Goal: Task Accomplishment & Management: Manage account settings

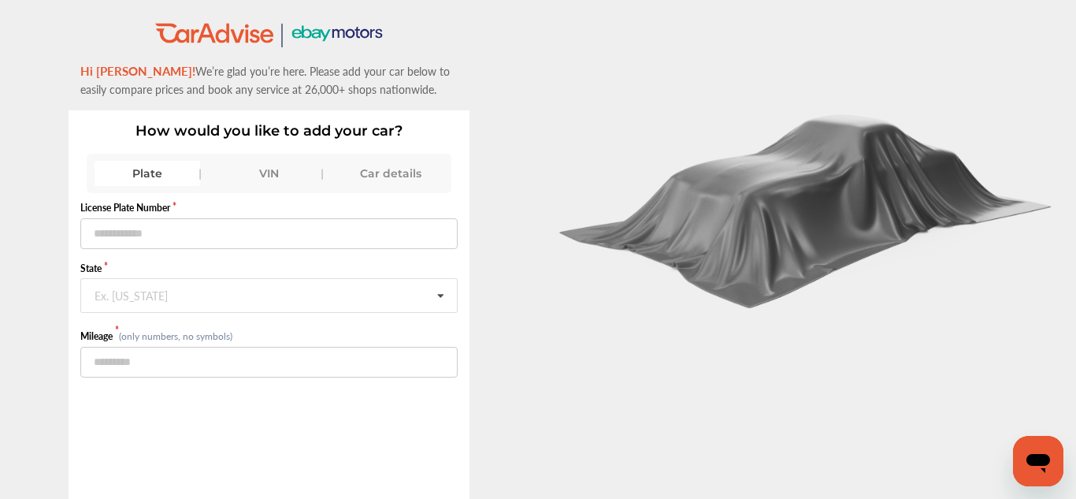
click at [210, 176] on div "Plate VIN Car details" at bounding box center [270, 173] width 366 height 25
click at [262, 169] on div "VIN" at bounding box center [269, 173] width 106 height 25
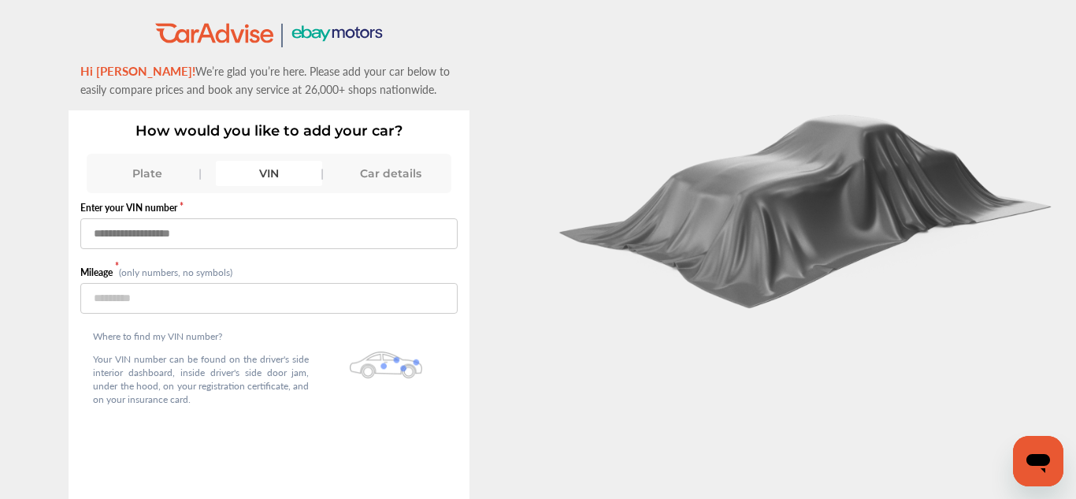
click at [105, 232] on input "text" at bounding box center [268, 233] width 377 height 31
type input "**********"
click at [110, 294] on input "number" at bounding box center [268, 298] width 377 height 31
type input "******"
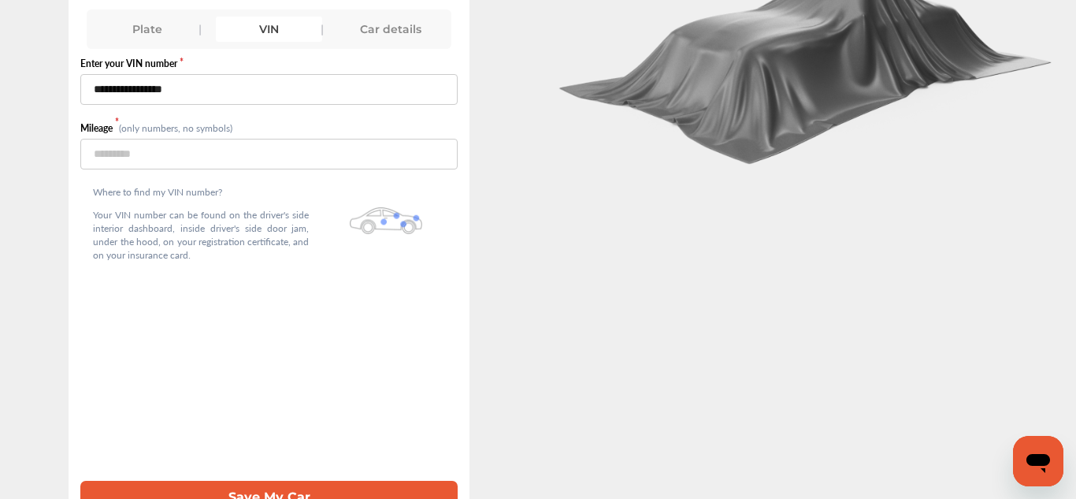
scroll to position [171, 0]
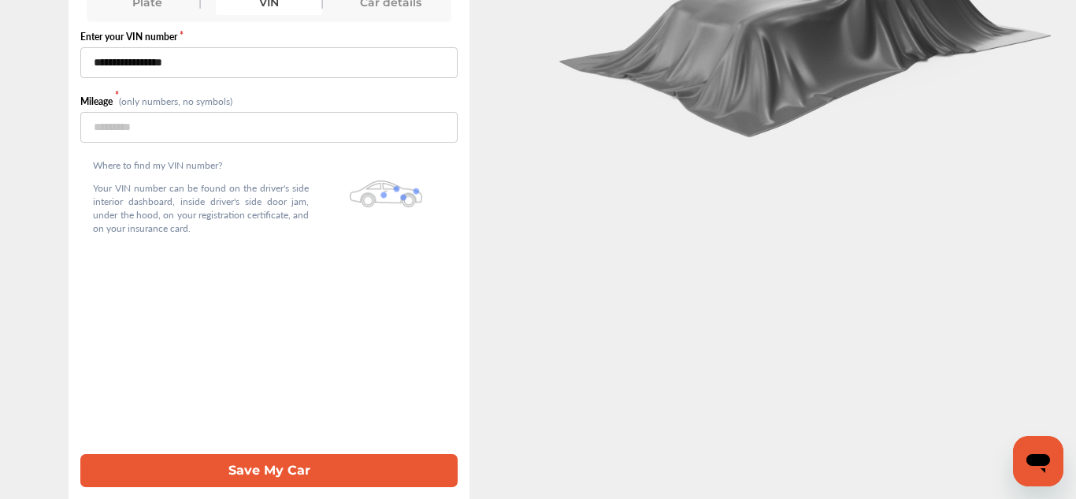
click at [282, 471] on button "Save My Car" at bounding box center [268, 470] width 377 height 32
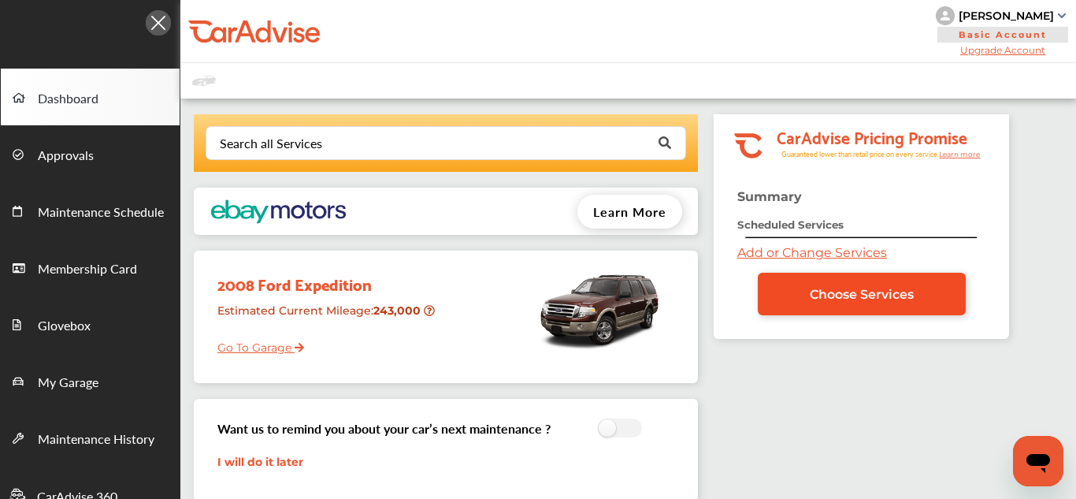
click at [853, 289] on span "Choose Services" at bounding box center [862, 294] width 104 height 15
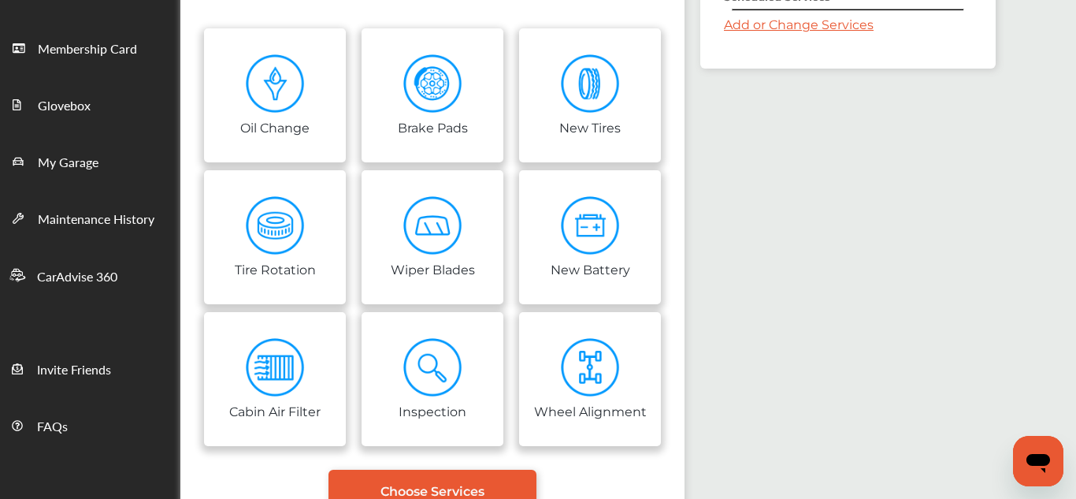
scroll to position [224, 0]
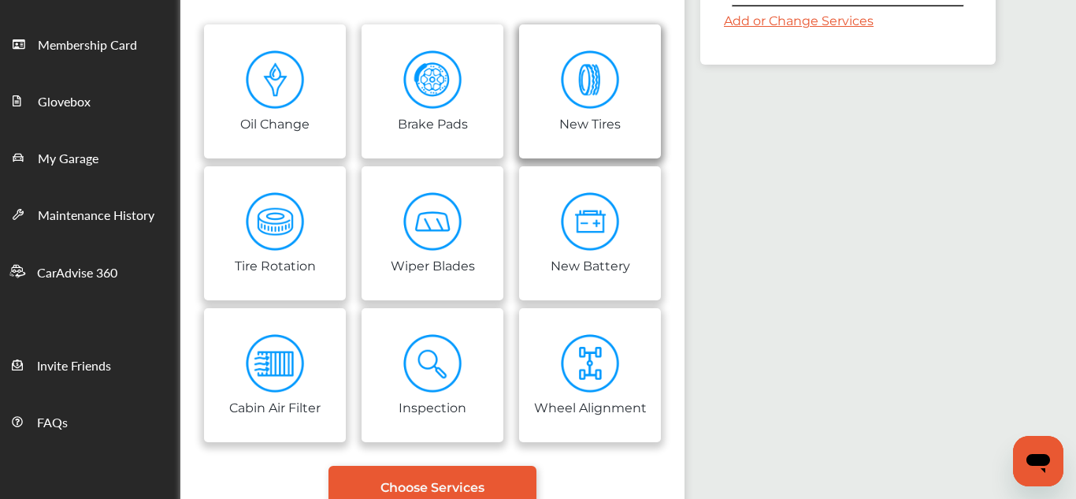
click at [595, 80] on img at bounding box center [590, 79] width 59 height 59
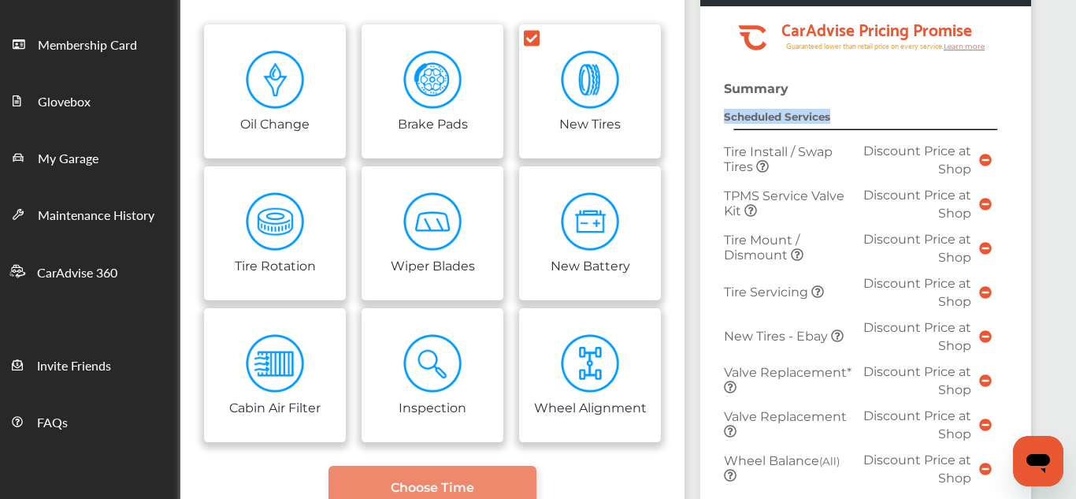
drag, startPoint x: 1066, startPoint y: 128, endPoint x: 1076, endPoint y: 169, distance: 42.1
click at [1076, 169] on html "My Account Dashboard Approvals Maintenance Schedule Membership Card Glovebox My…" at bounding box center [538, 25] width 1076 height 499
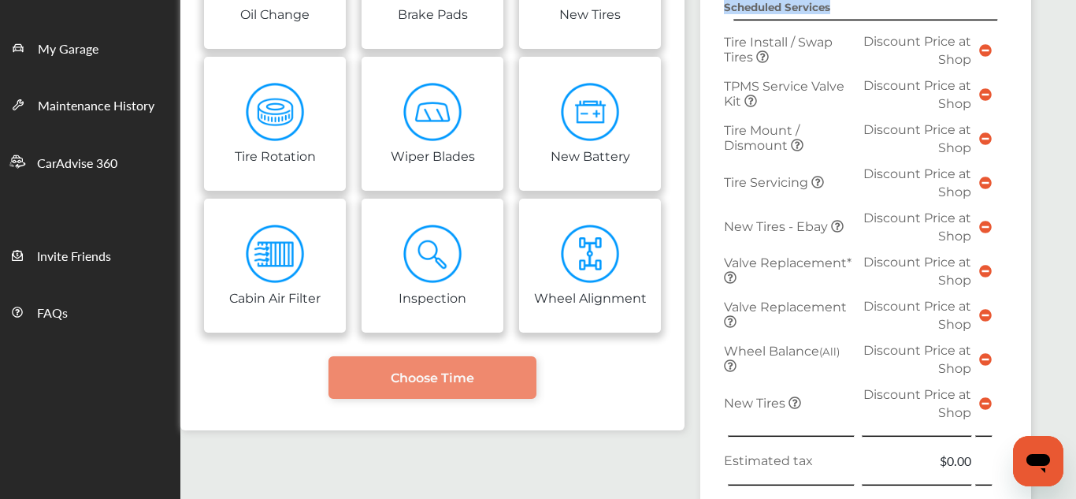
scroll to position [332, 0]
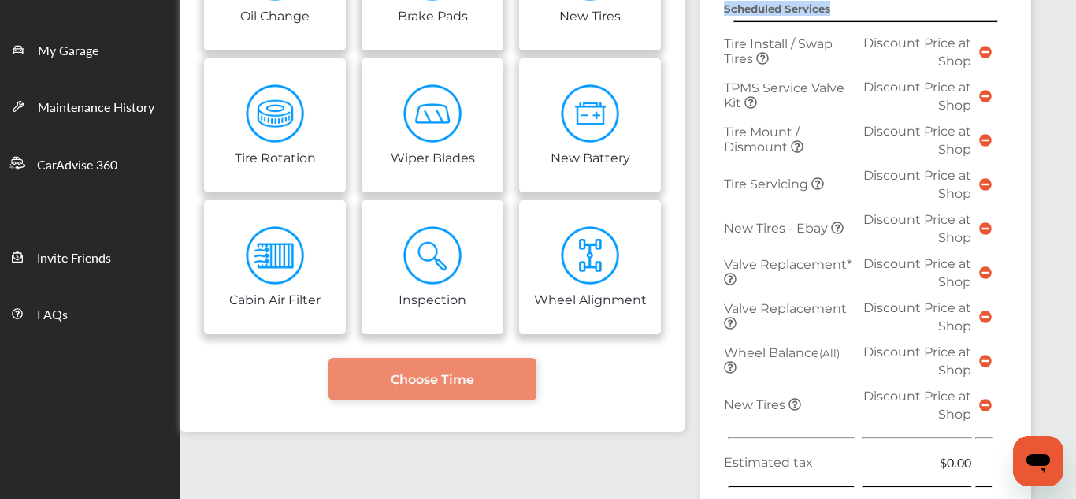
click at [998, 72] on td at bounding box center [1000, 51] width 8 height 44
click at [986, 51] on icon at bounding box center [986, 52] width 13 height 13
click at [984, 56] on icon at bounding box center [986, 52] width 13 height 13
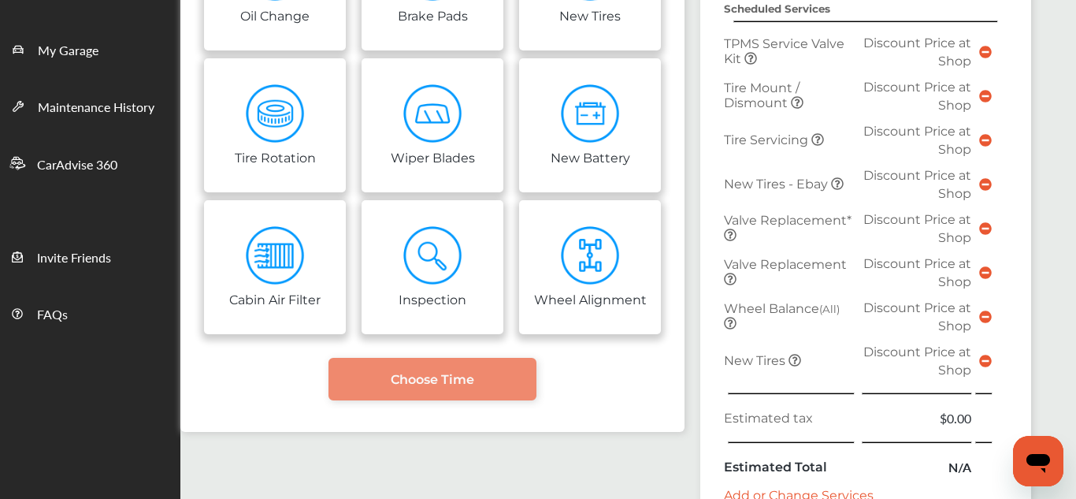
click at [984, 50] on icon at bounding box center [986, 52] width 13 height 13
click at [987, 51] on icon at bounding box center [986, 52] width 13 height 13
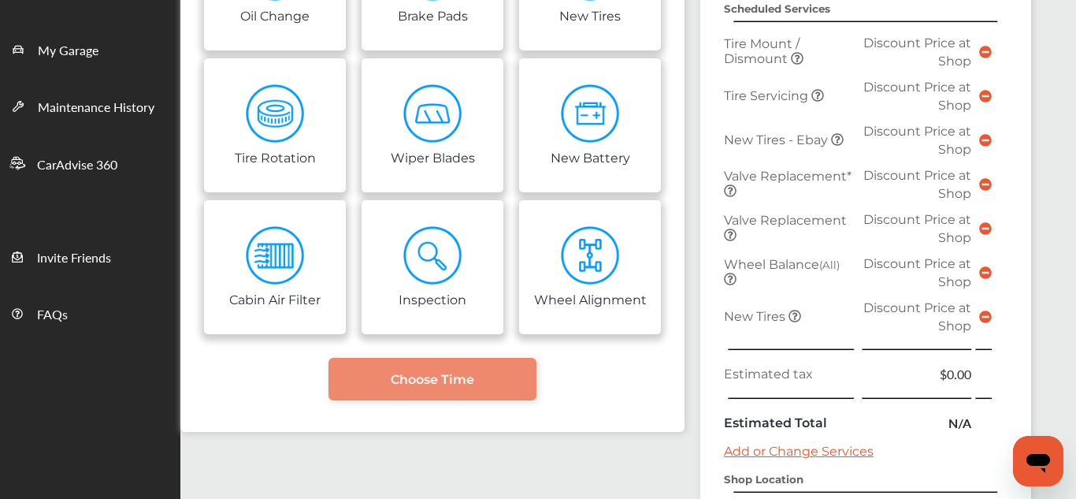
click at [756, 52] on span "Tire Mount / Dismount" at bounding box center [762, 51] width 76 height 30
click at [985, 316] on icon at bounding box center [986, 316] width 13 height 13
click at [986, 274] on icon at bounding box center [986, 272] width 13 height 13
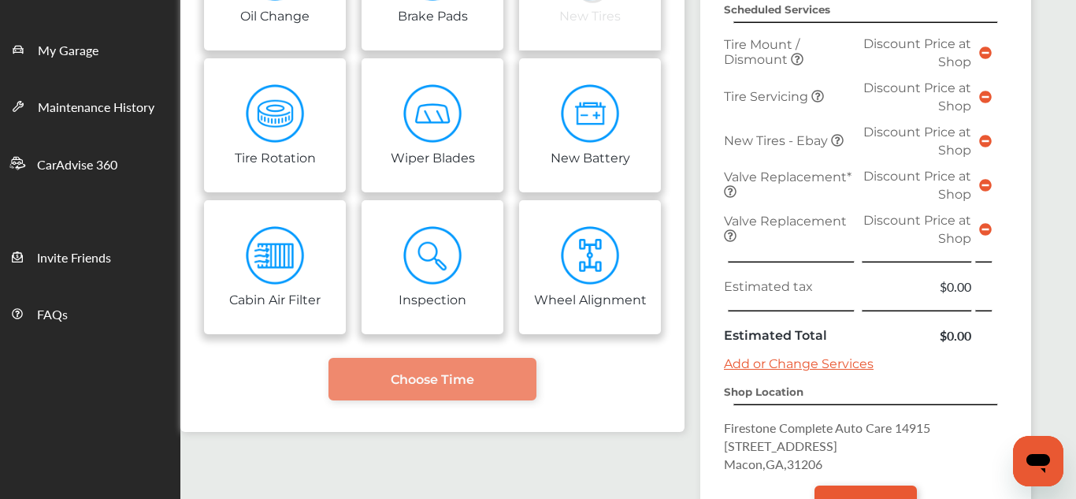
click at [985, 228] on icon at bounding box center [986, 229] width 13 height 13
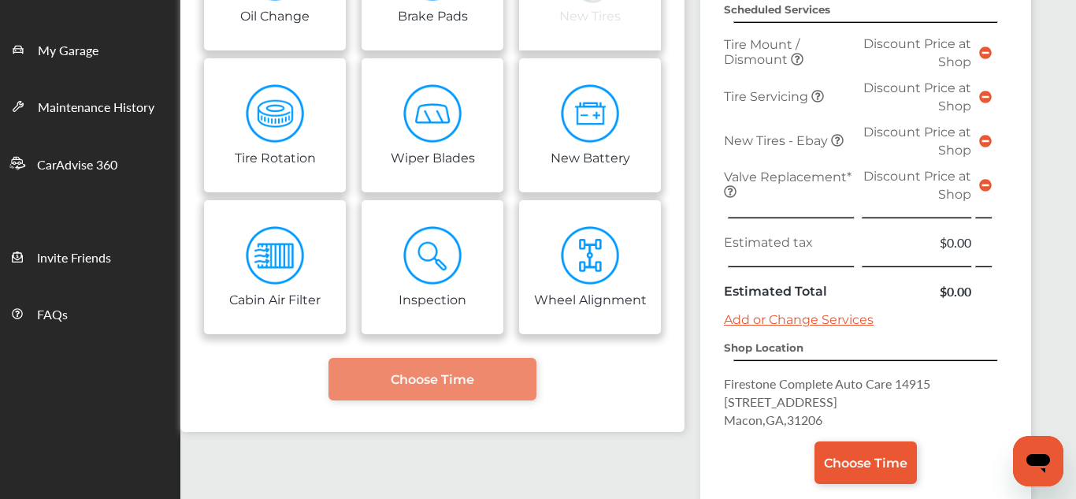
click at [988, 185] on icon at bounding box center [986, 185] width 13 height 13
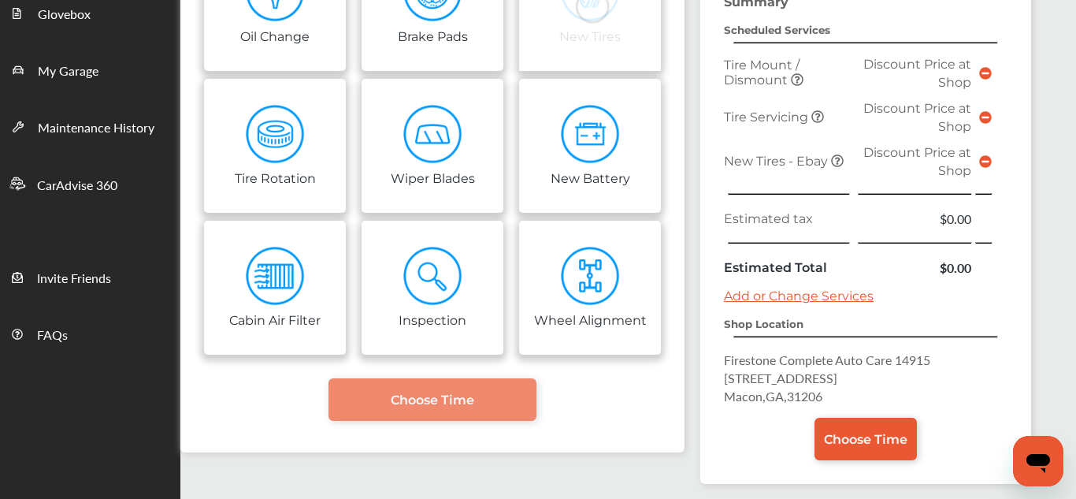
scroll to position [310, 0]
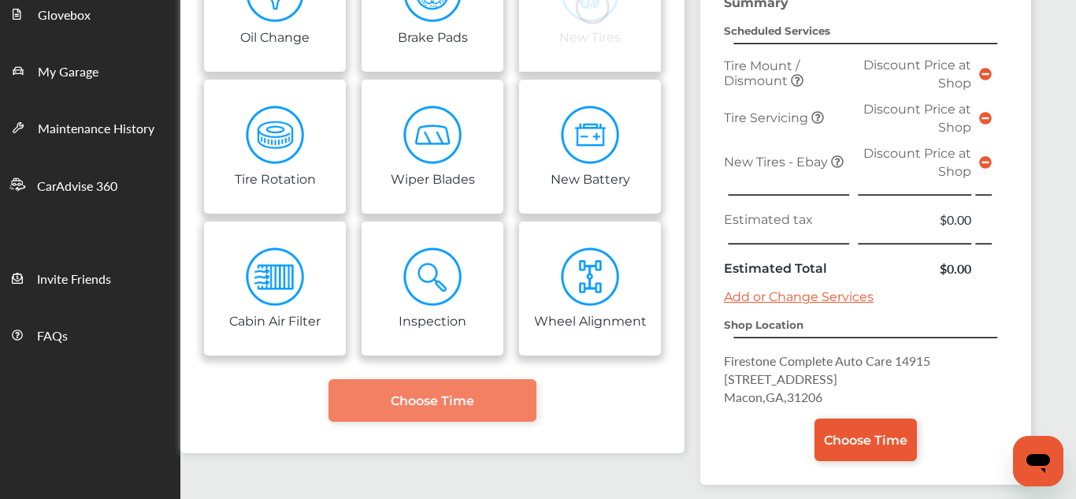
click at [429, 396] on span "Choose Time" at bounding box center [433, 400] width 84 height 15
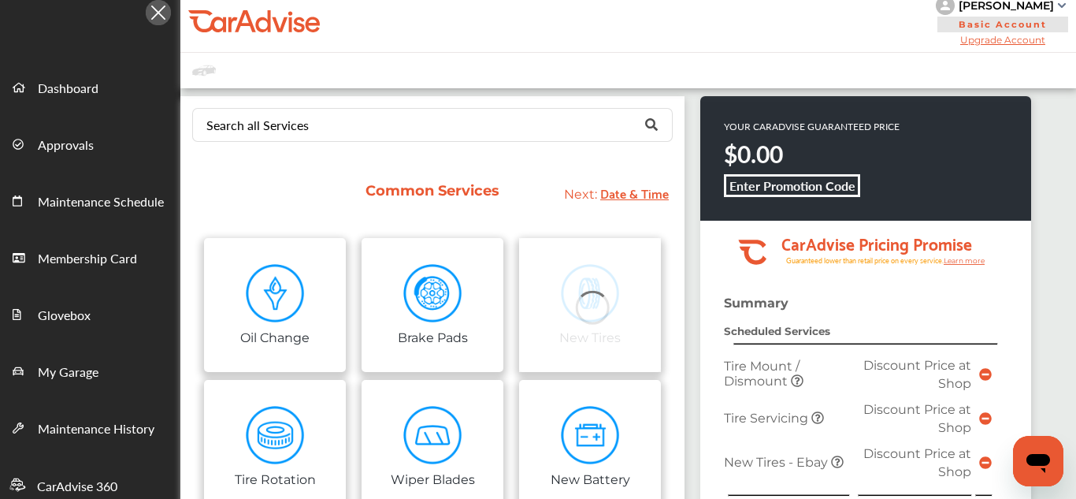
scroll to position [0, 0]
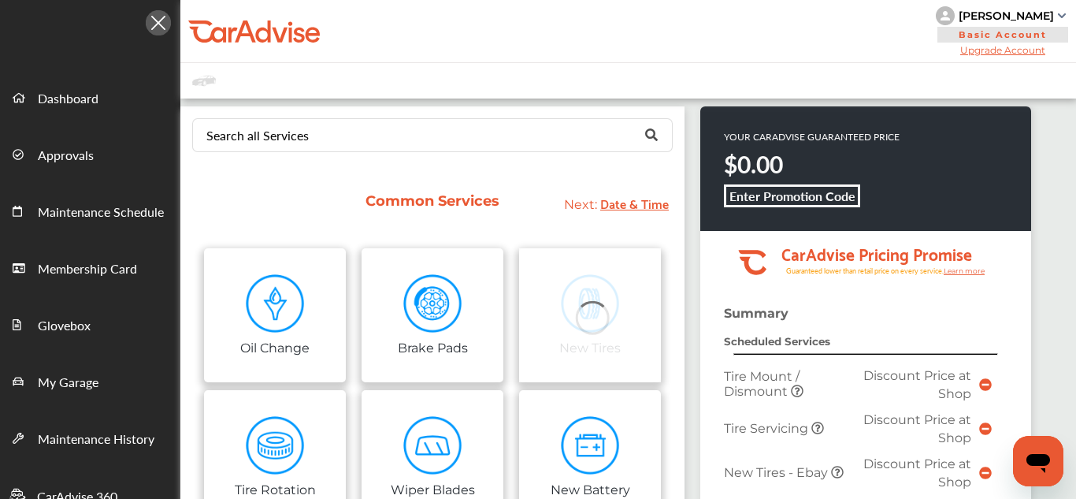
click at [1060, 17] on div "Perry Curry" at bounding box center [1003, 15] width 134 height 19
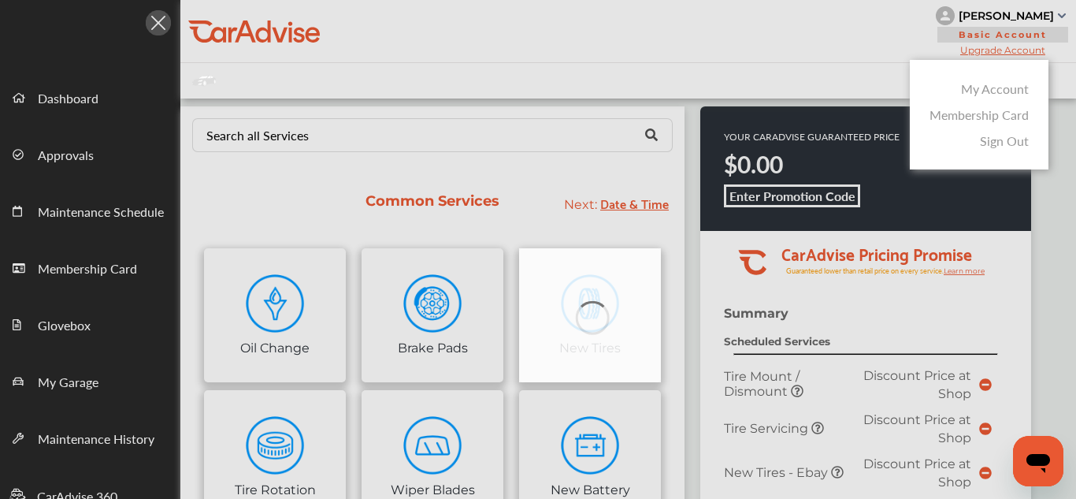
click at [998, 92] on link "My Account" at bounding box center [995, 89] width 68 height 18
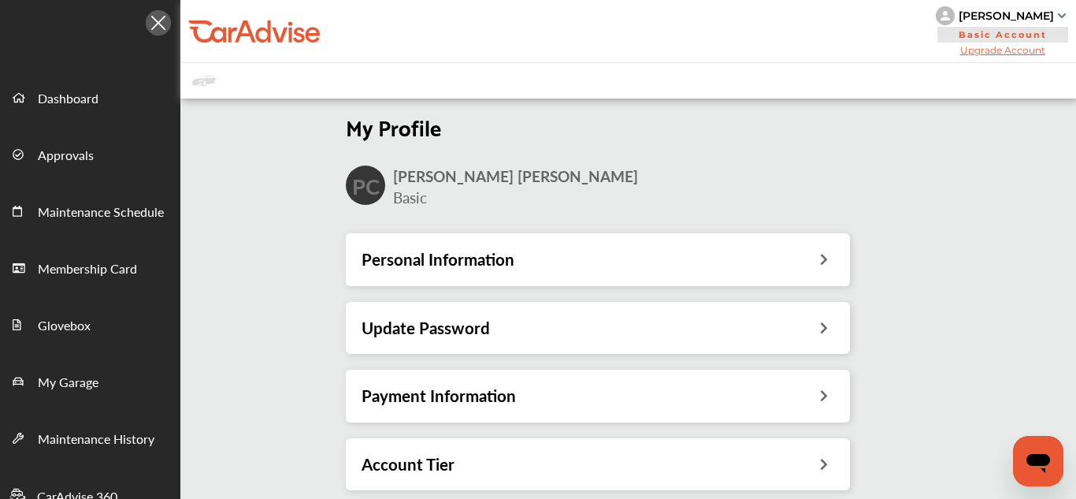
click at [820, 257] on icon at bounding box center [824, 257] width 15 height 17
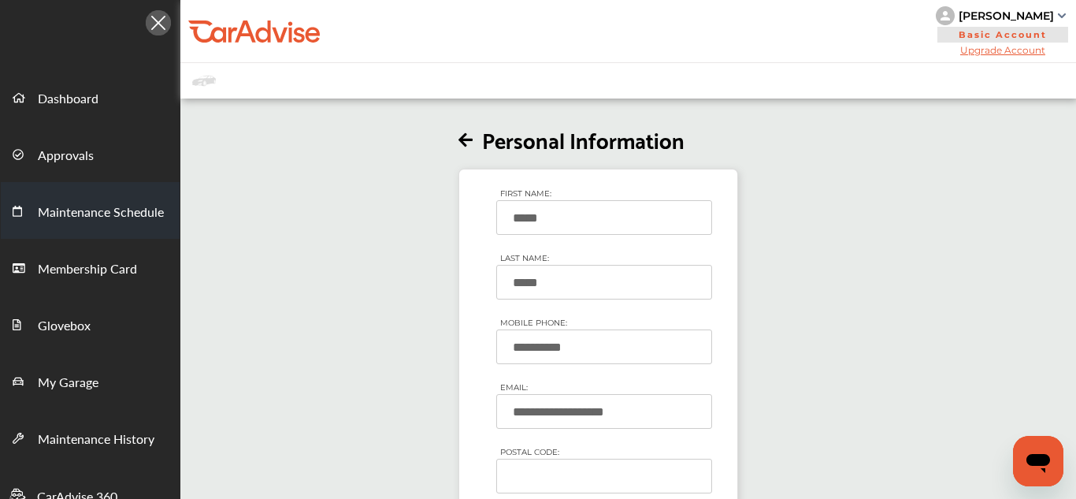
click at [104, 209] on span "Maintenance Schedule" at bounding box center [101, 213] width 126 height 20
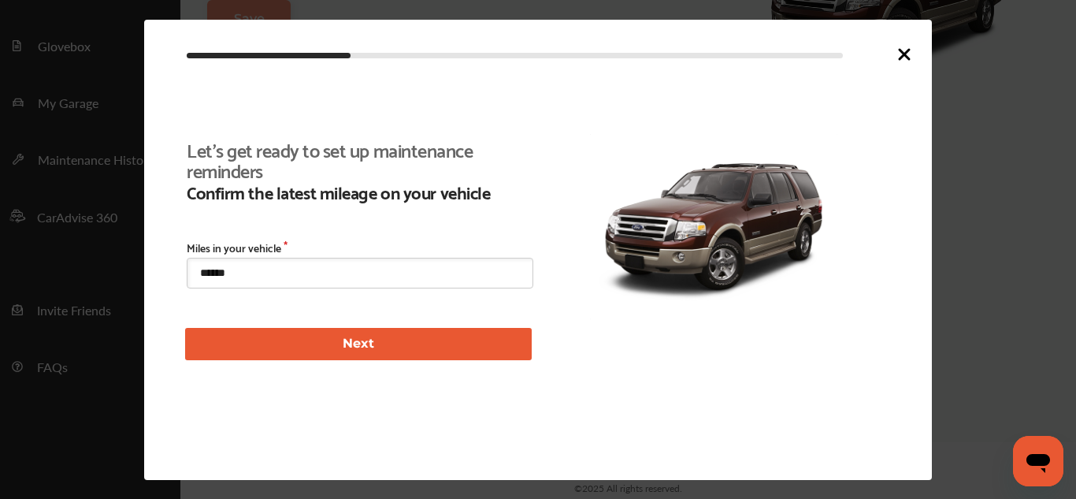
scroll to position [340, 0]
click at [240, 340] on button "Next" at bounding box center [358, 344] width 347 height 32
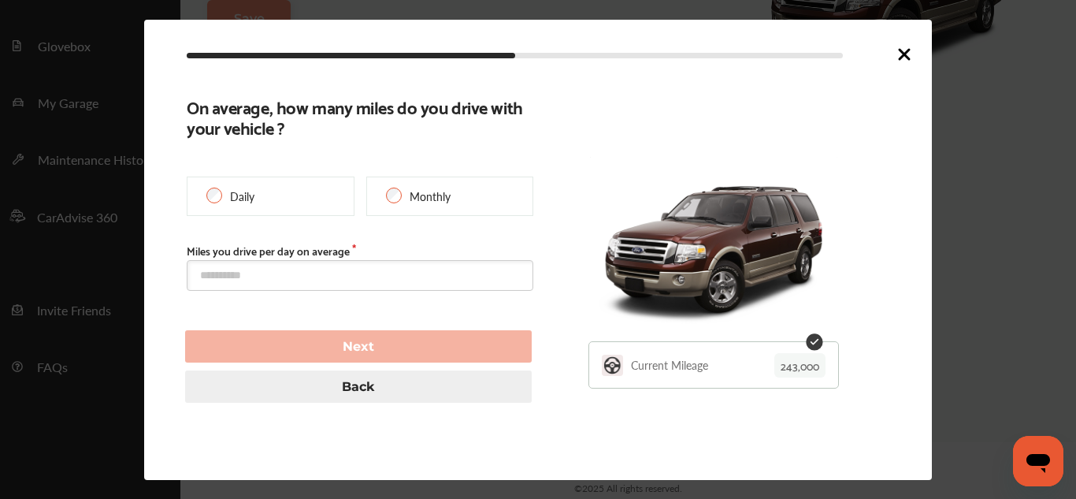
click at [58, 218] on div at bounding box center [538, 249] width 1076 height 499
click at [383, 397] on button "Back" at bounding box center [358, 386] width 347 height 32
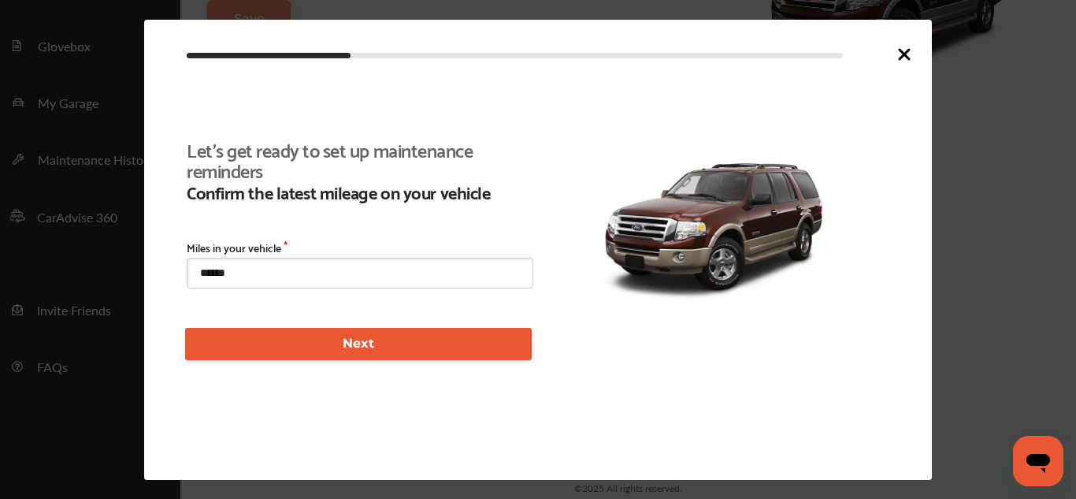
click at [69, 221] on div at bounding box center [538, 249] width 1076 height 499
click at [909, 50] on icon at bounding box center [904, 54] width 9 height 9
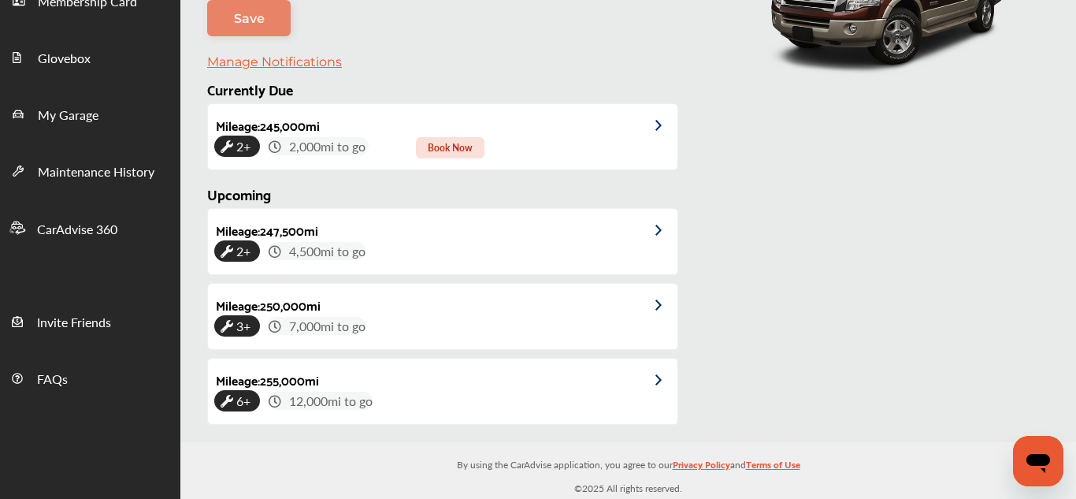
scroll to position [267, 0]
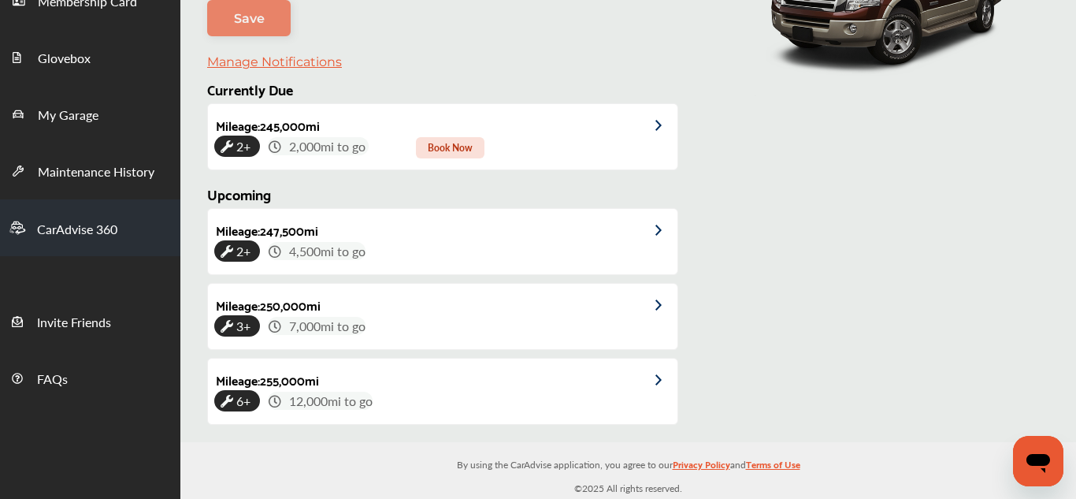
click at [87, 229] on span "CarAdvise 360" at bounding box center [77, 230] width 80 height 20
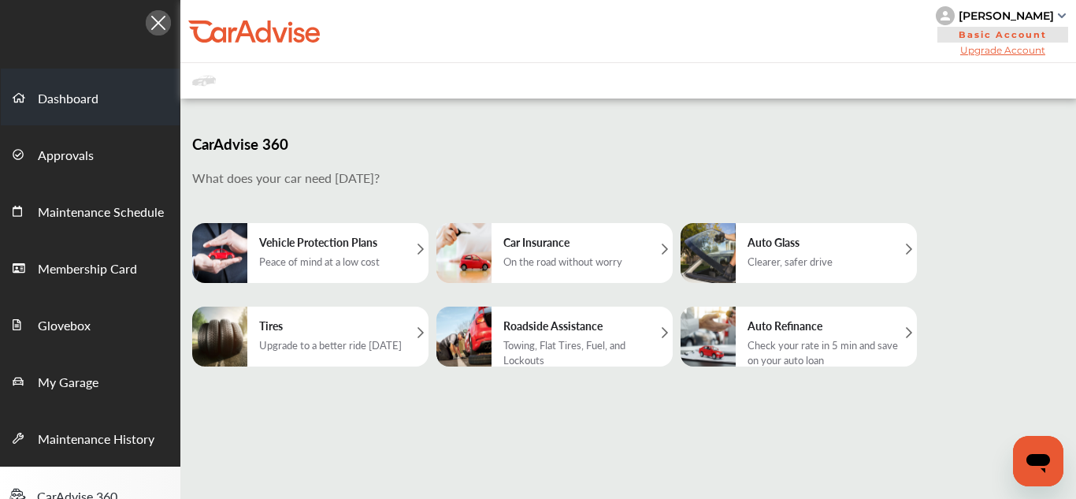
click at [53, 102] on span "Dashboard" at bounding box center [68, 99] width 61 height 20
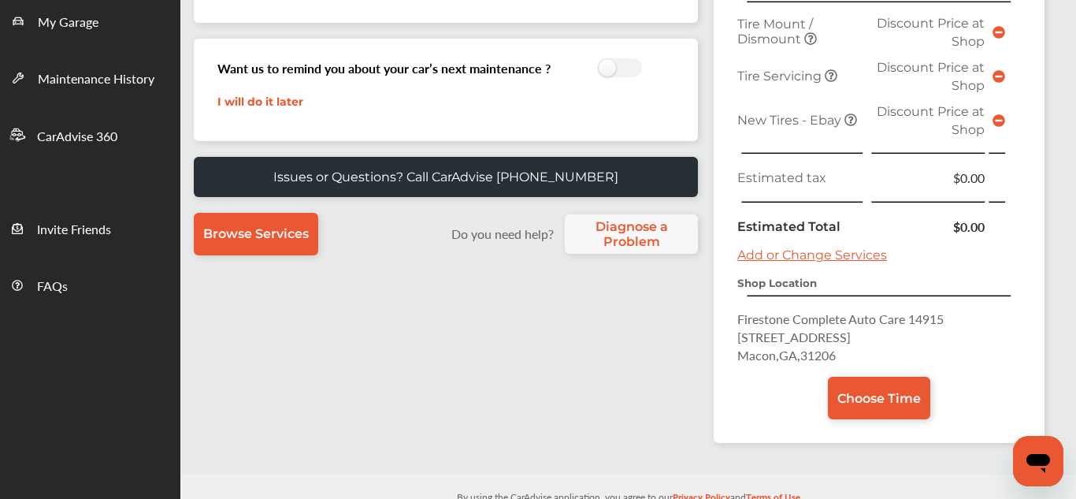
scroll to position [362, 0]
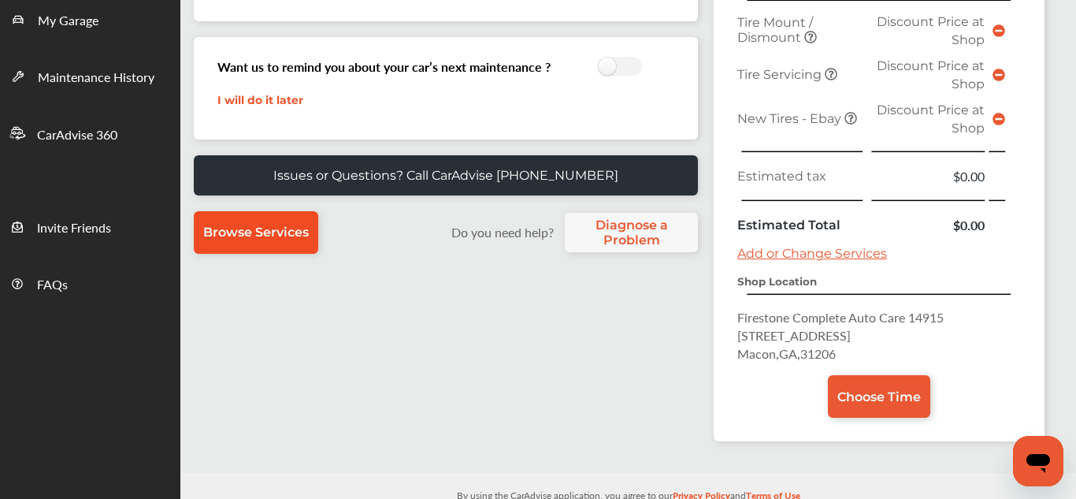
click at [227, 245] on link "Browse Services" at bounding box center [256, 232] width 125 height 43
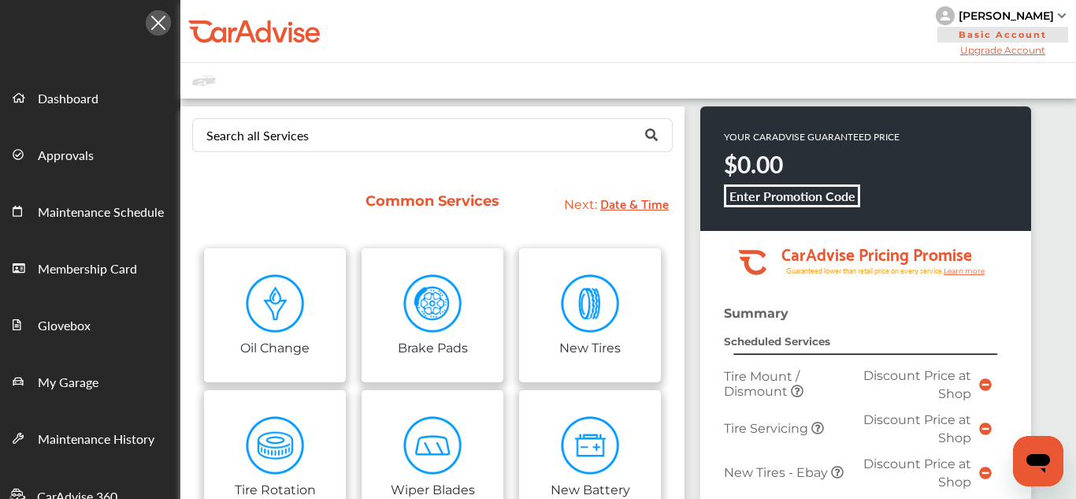
scroll to position [147, 0]
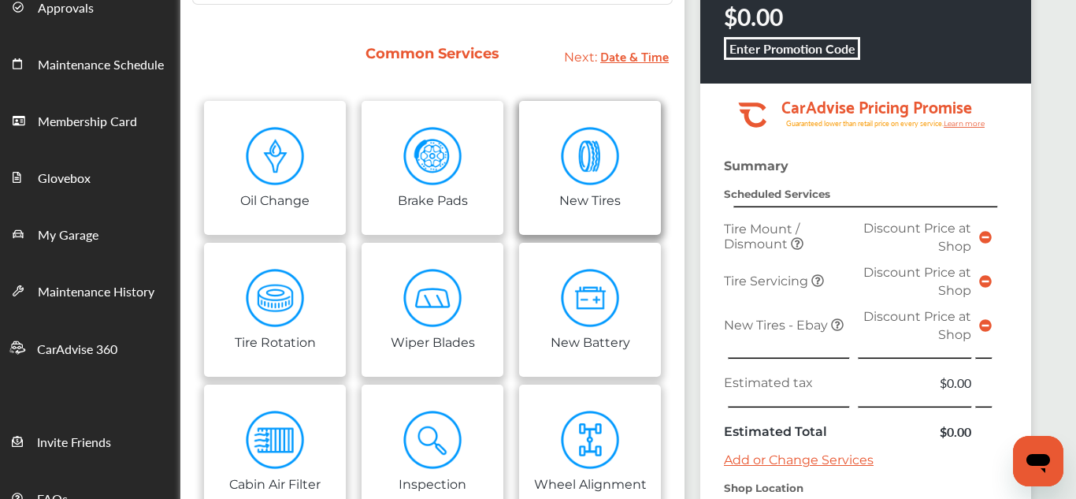
click at [593, 176] on img at bounding box center [590, 156] width 59 height 59
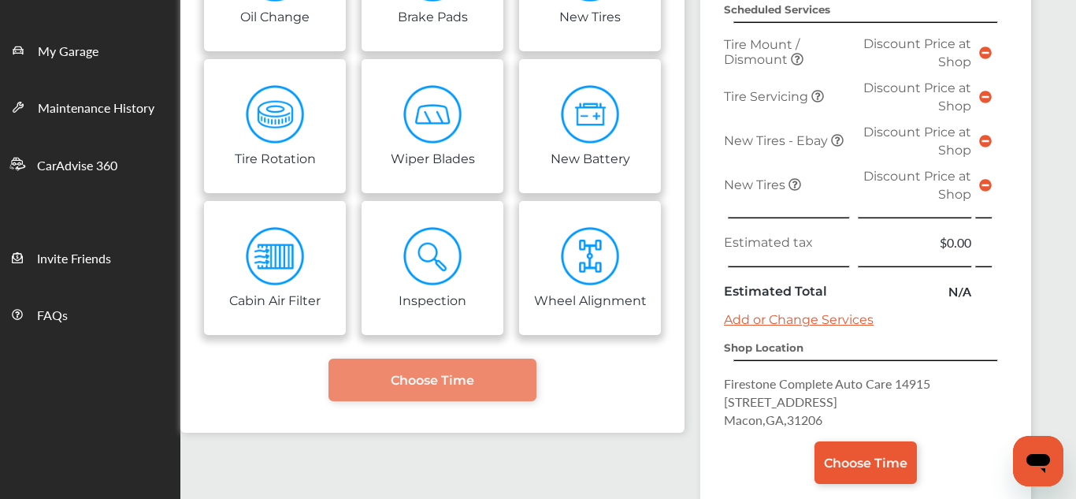
scroll to position [333, 0]
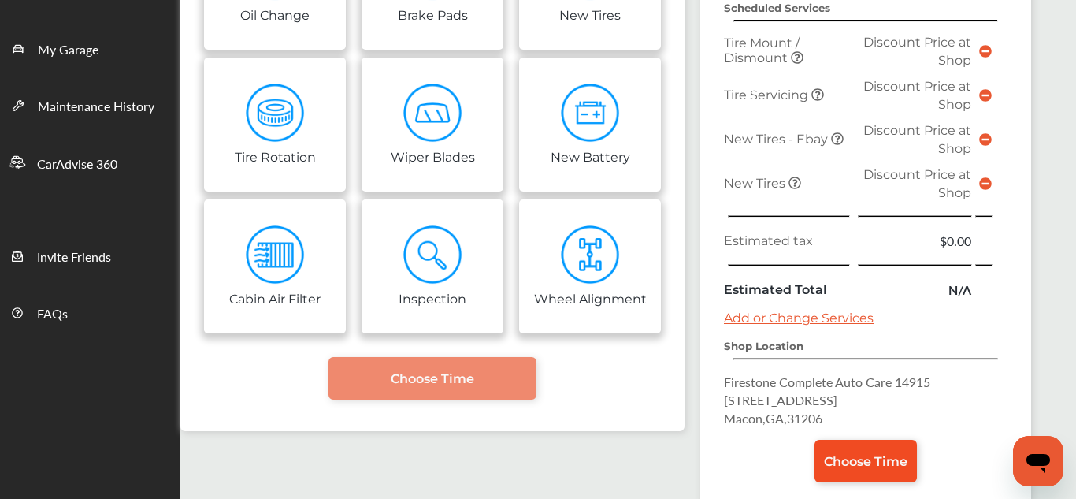
click at [838, 480] on link "Choose Time" at bounding box center [866, 461] width 102 height 43
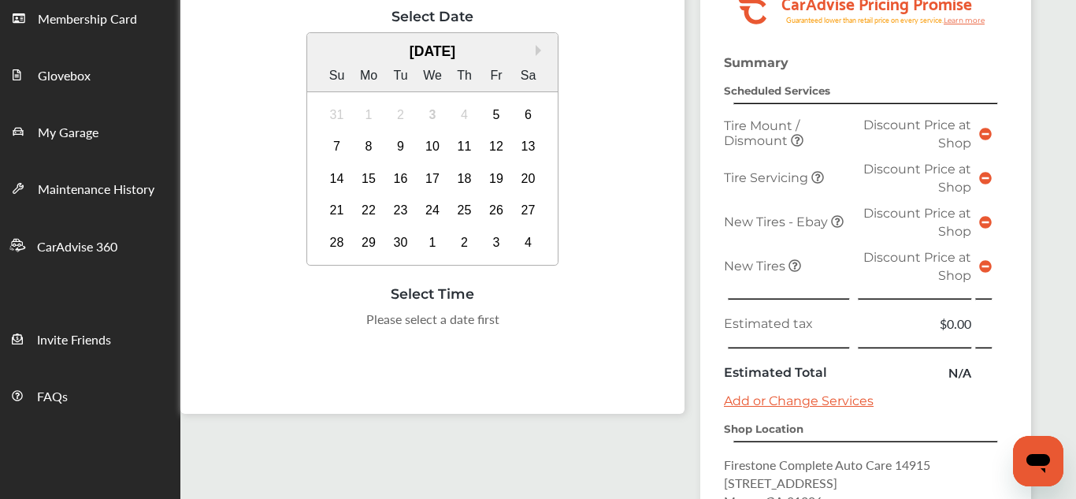
scroll to position [262, 0]
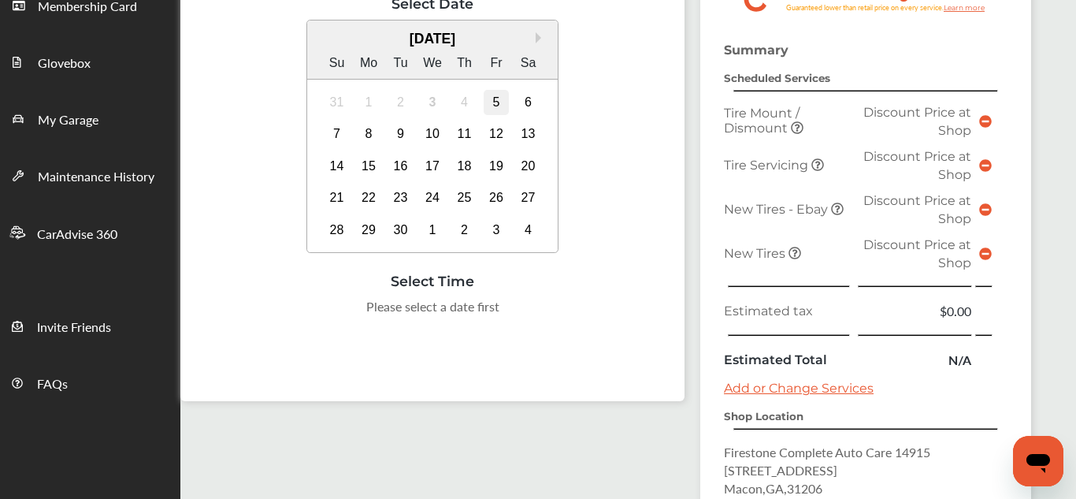
click at [493, 99] on div "5" at bounding box center [496, 102] width 25 height 25
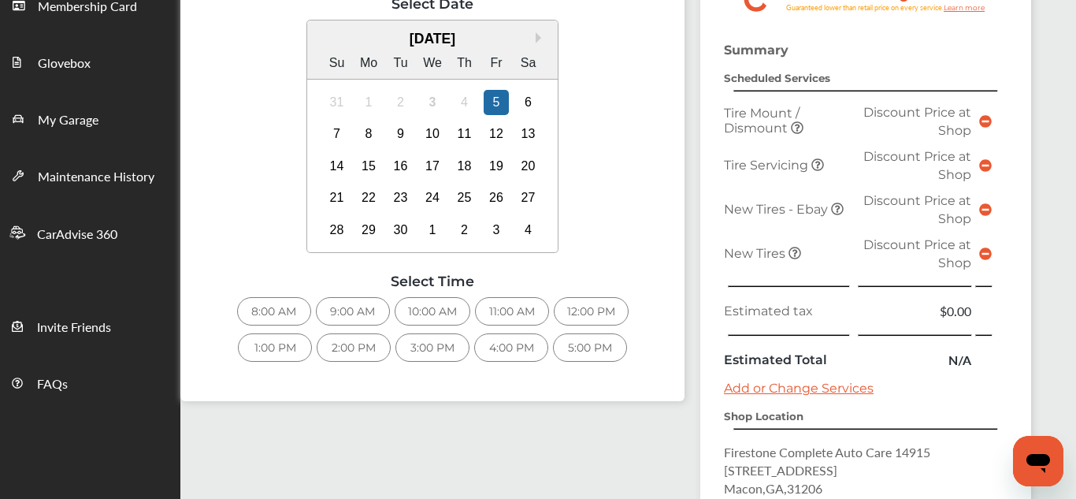
click at [264, 314] on div "8:00 AM" at bounding box center [274, 311] width 74 height 28
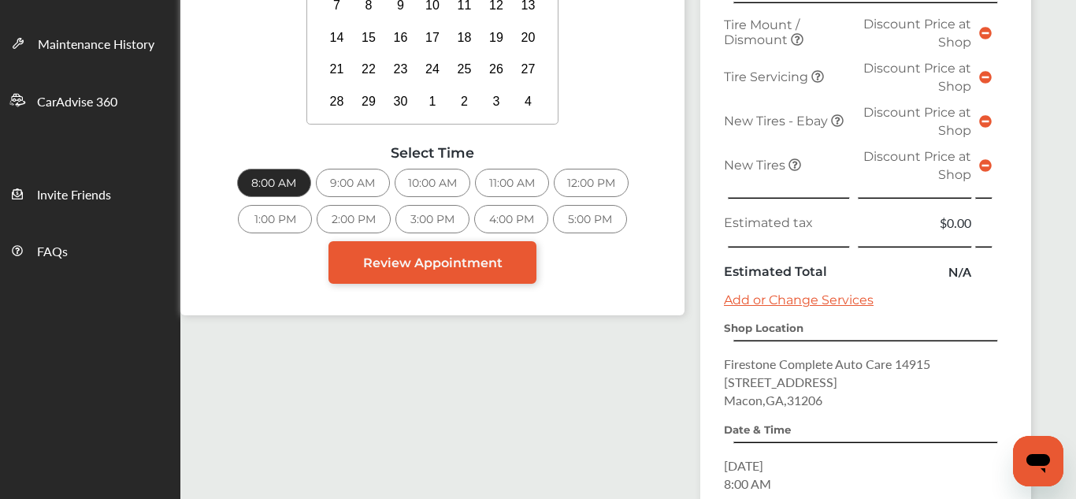
scroll to position [512, 0]
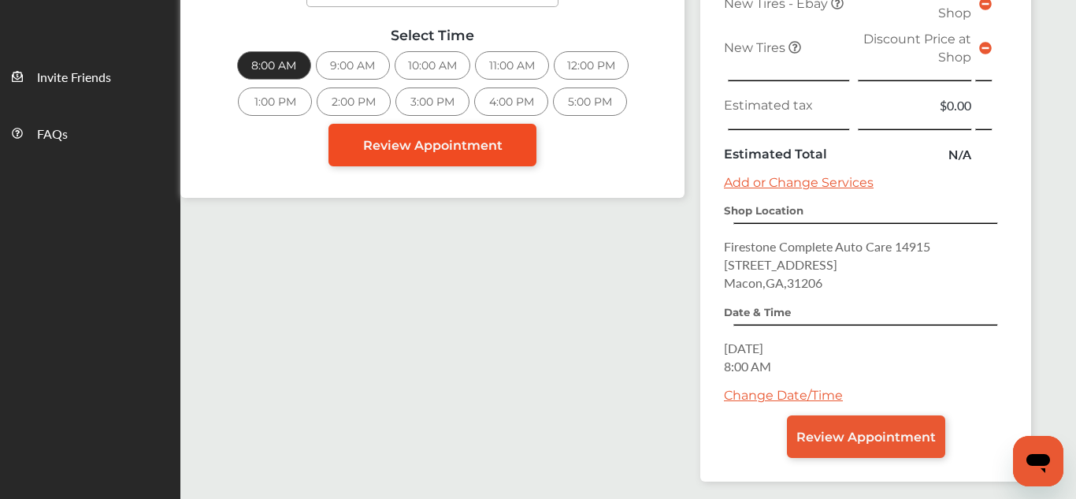
click at [425, 142] on span "Review Appointment" at bounding box center [432, 145] width 139 height 15
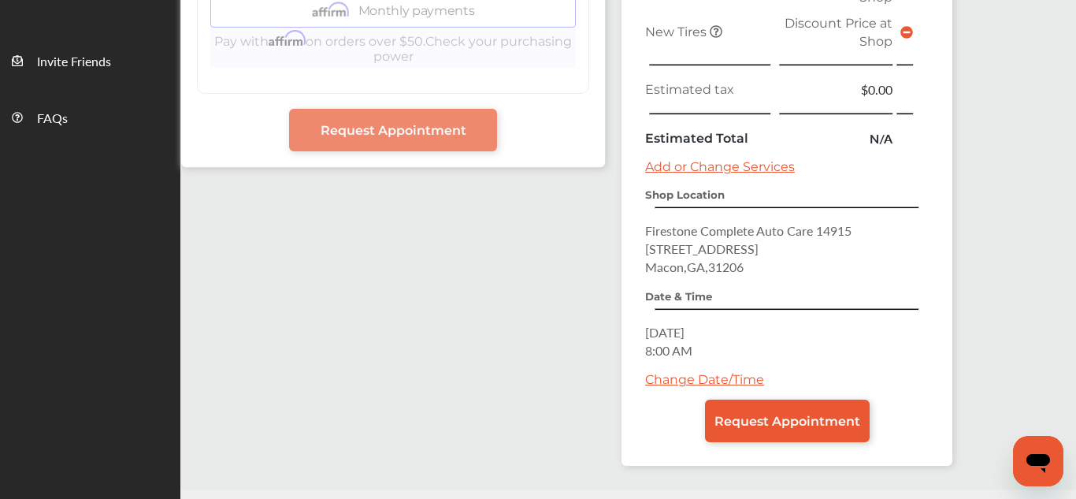
scroll to position [530, 0]
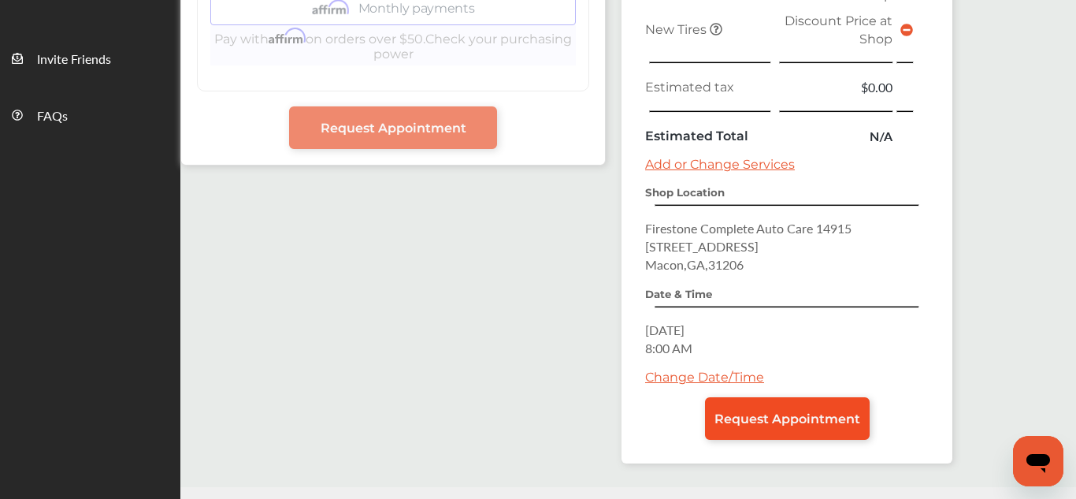
click at [839, 425] on span "Request Appointment" at bounding box center [788, 418] width 146 height 15
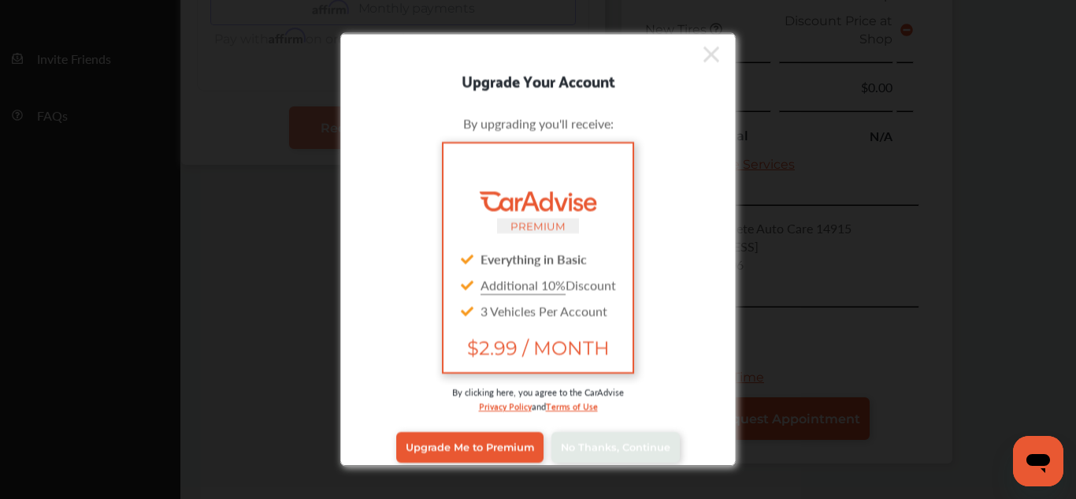
click at [712, 53] on icon at bounding box center [712, 54] width 16 height 16
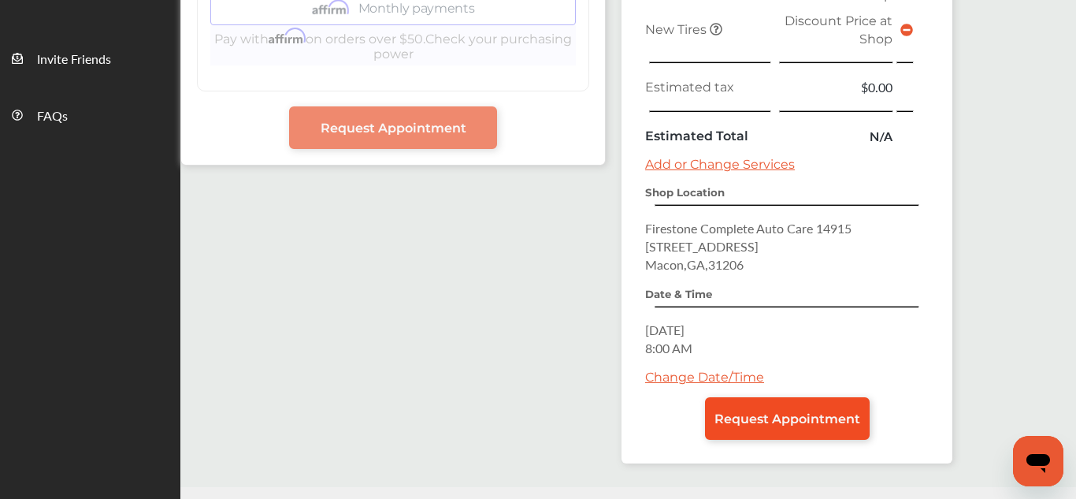
click at [738, 416] on span "Request Appointment" at bounding box center [788, 418] width 146 height 15
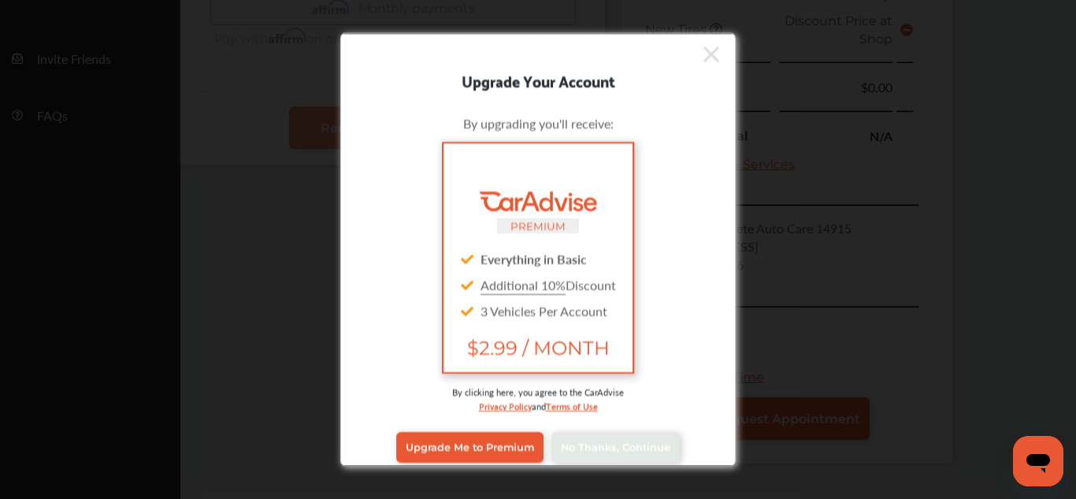
click at [711, 57] on icon at bounding box center [712, 53] width 16 height 25
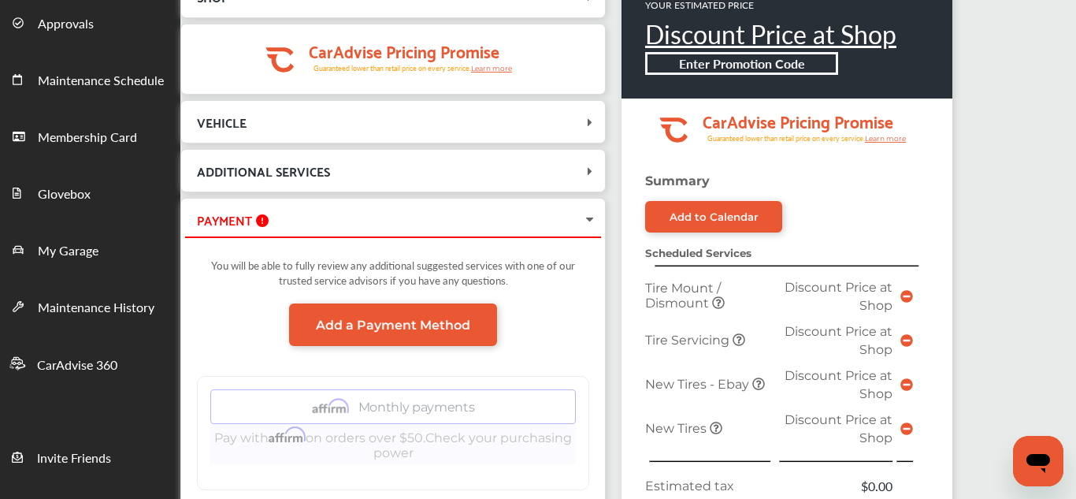
scroll to position [130, 0]
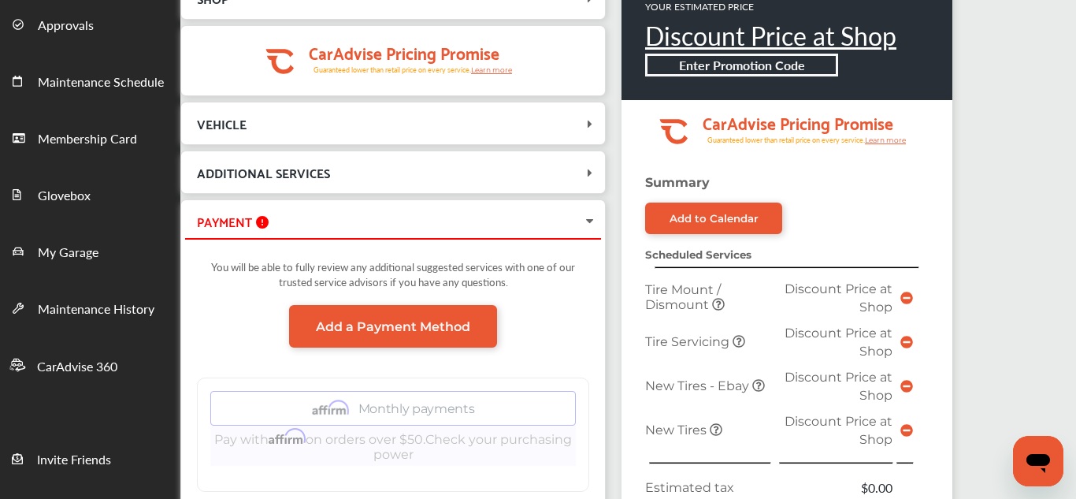
click at [586, 123] on icon at bounding box center [590, 123] width 16 height 13
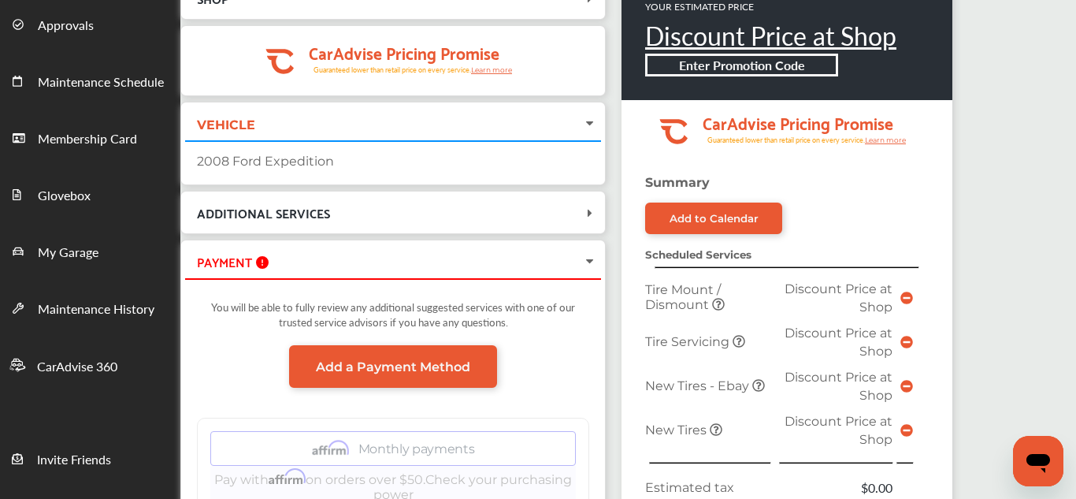
click at [584, 214] on icon at bounding box center [590, 212] width 16 height 13
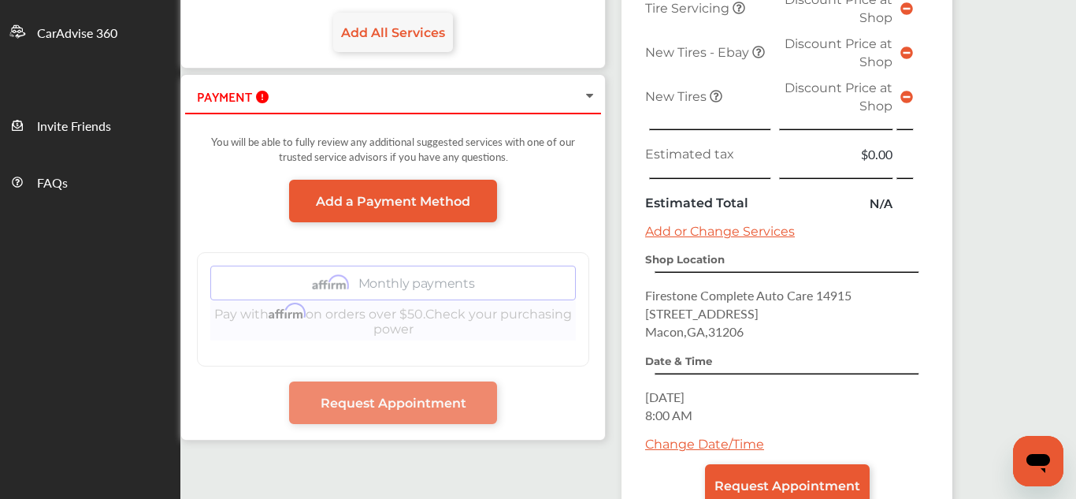
scroll to position [491, 0]
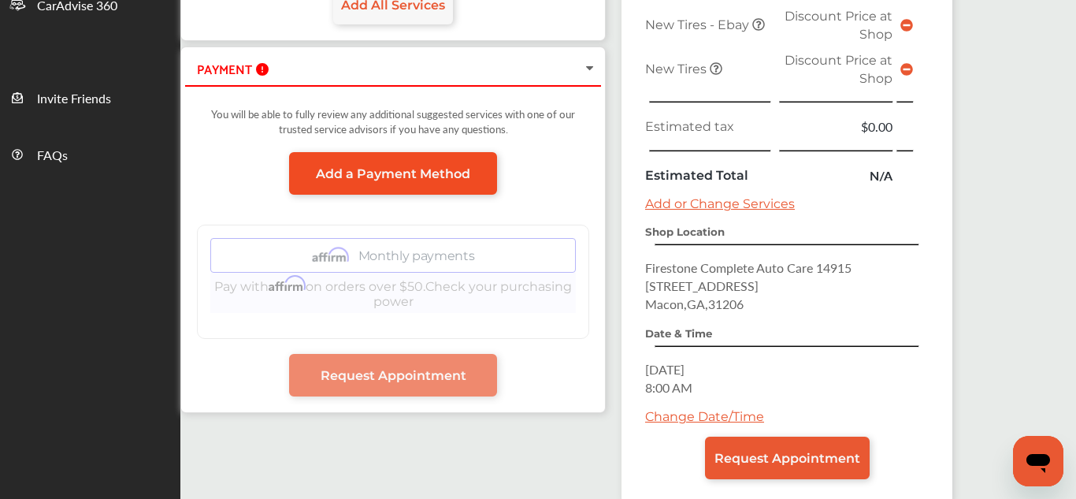
click at [359, 177] on span "Add a Payment Method" at bounding box center [393, 173] width 154 height 15
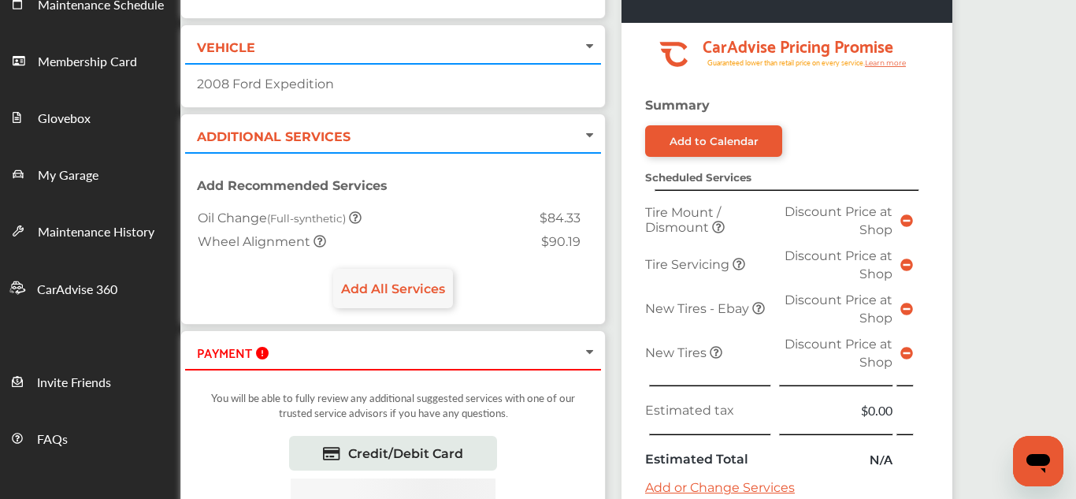
scroll to position [0, 0]
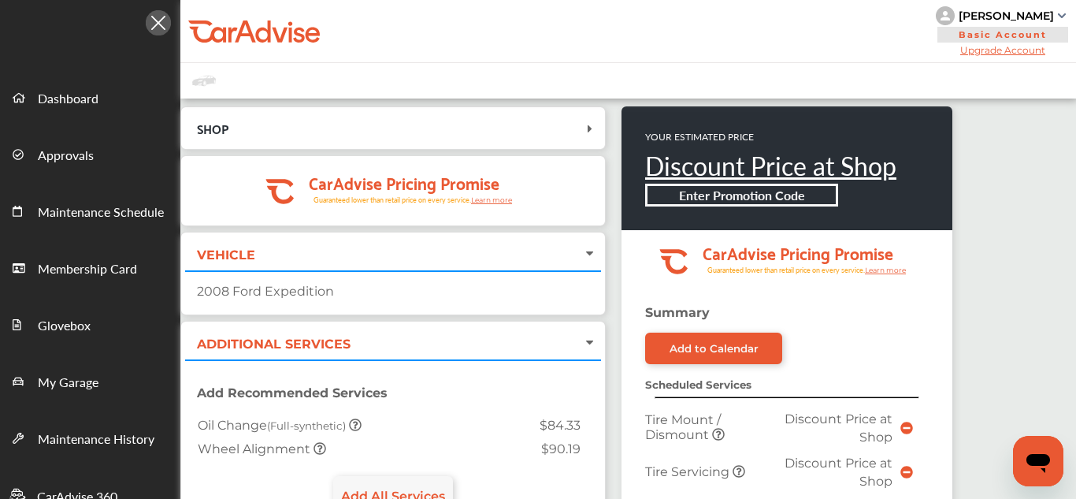
click at [1058, 14] on img at bounding box center [1062, 15] width 8 height 5
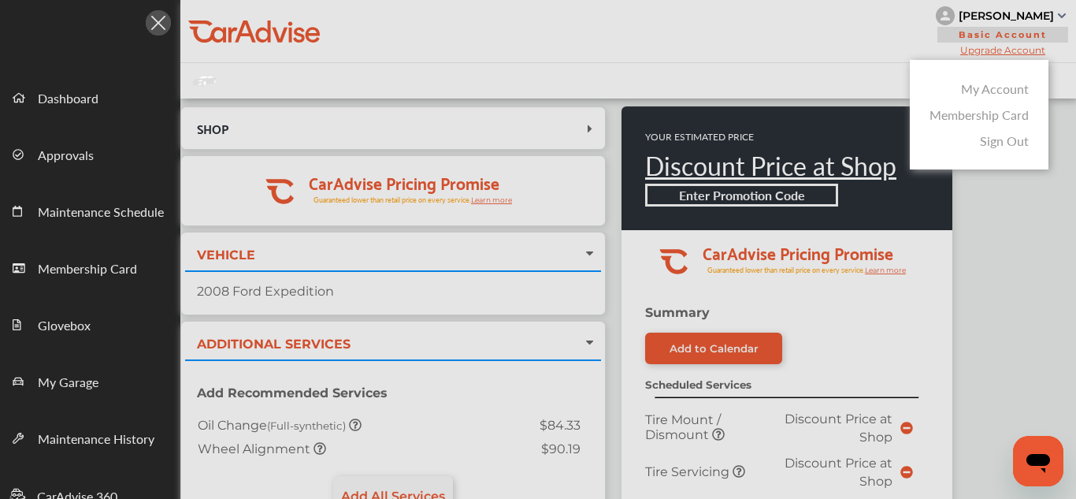
click at [990, 90] on link "My Account" at bounding box center [995, 89] width 68 height 18
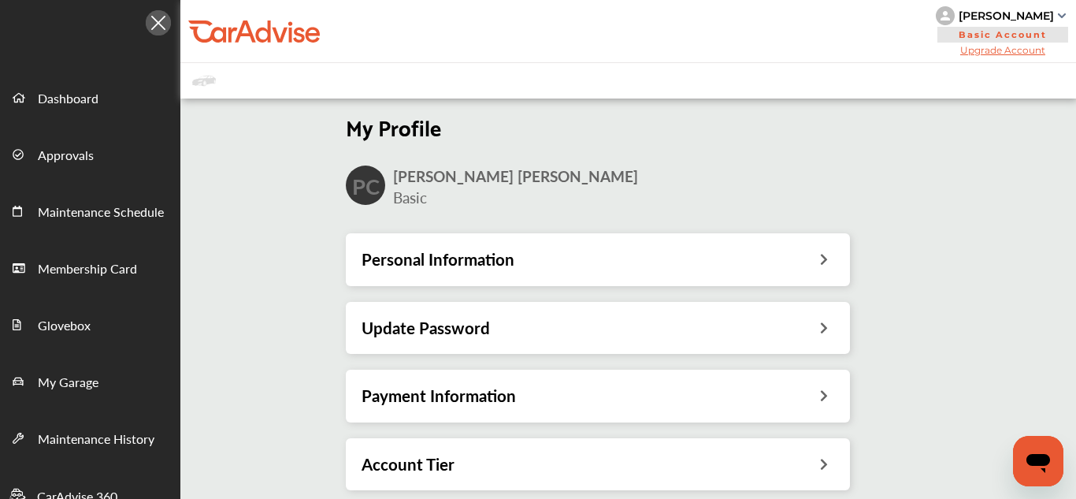
click at [1029, 460] on icon "Open messaging window" at bounding box center [1039, 463] width 24 height 19
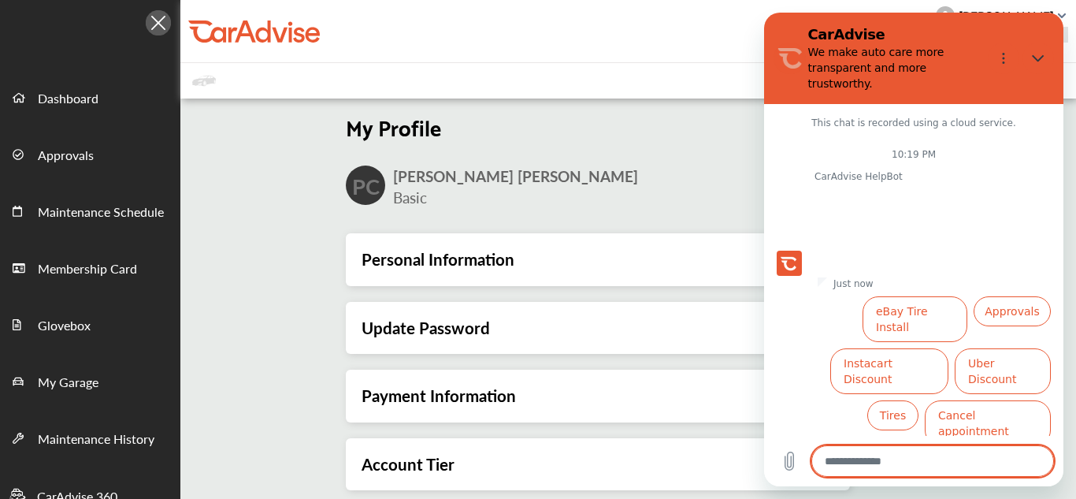
scroll to position [24, 0]
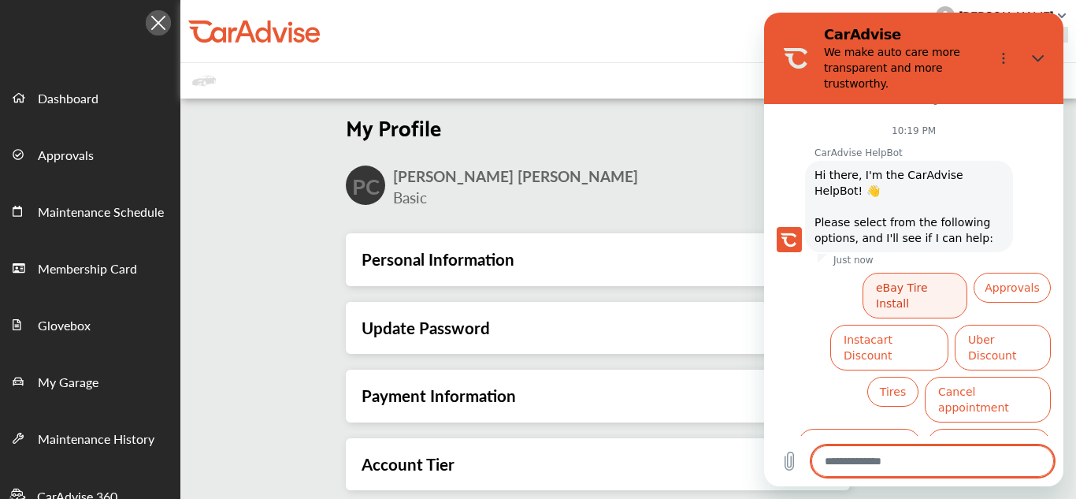
click at [908, 273] on button "eBay Tire Install" at bounding box center [915, 296] width 105 height 46
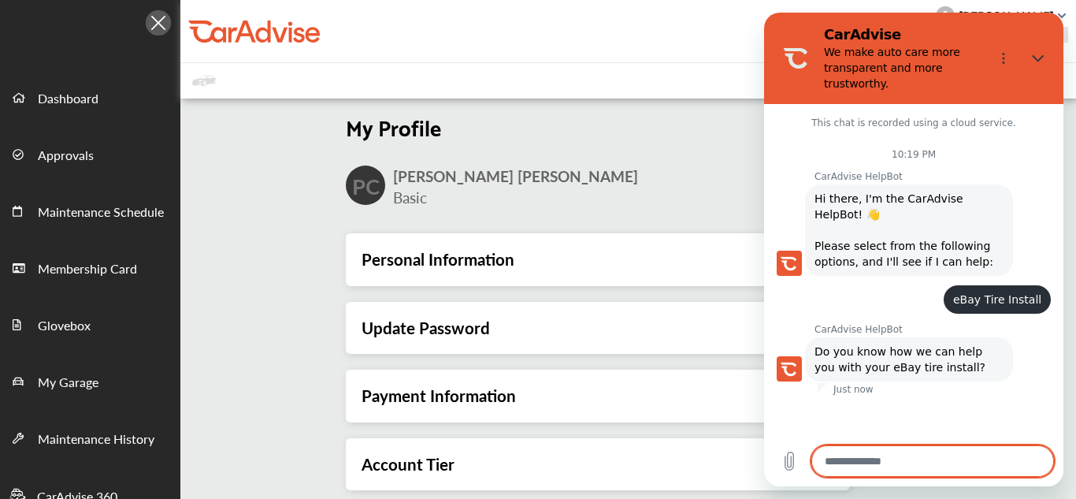
scroll to position [20, 0]
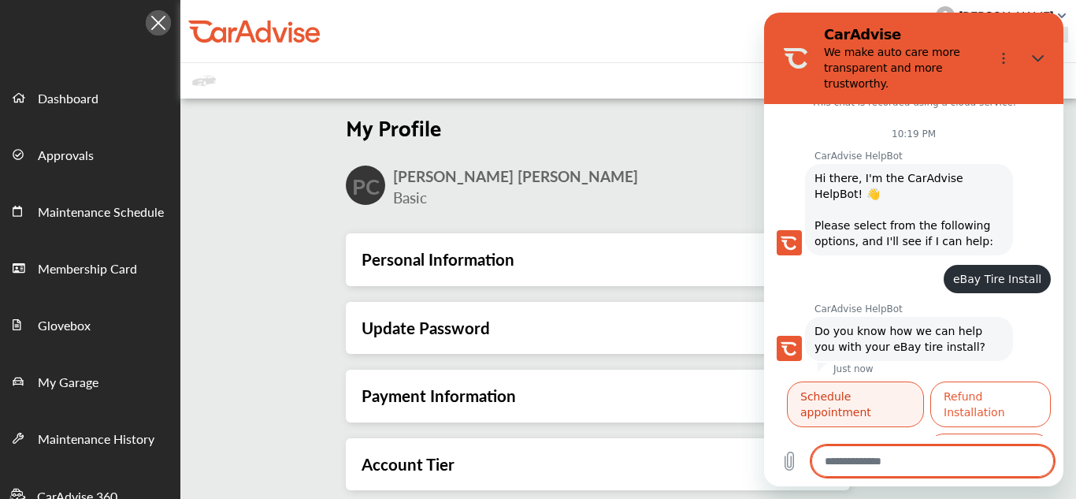
click at [846, 381] on button "Schedule appointment" at bounding box center [855, 404] width 137 height 46
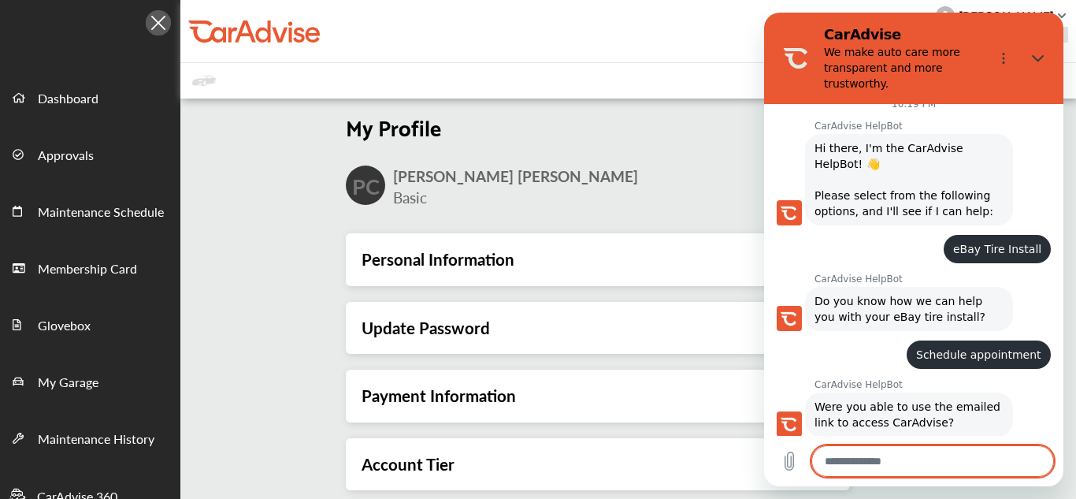
scroll to position [90, 0]
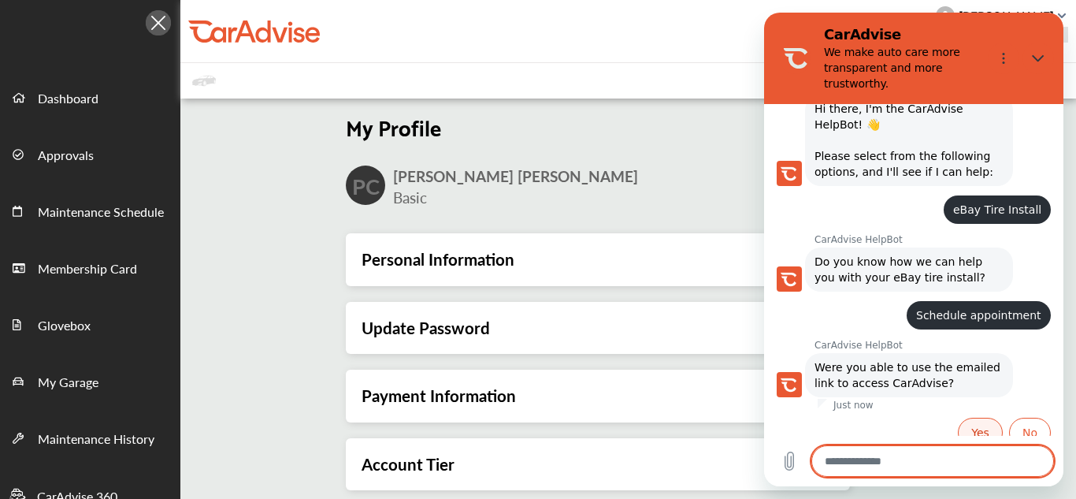
click at [985, 418] on button "Yes" at bounding box center [980, 433] width 45 height 30
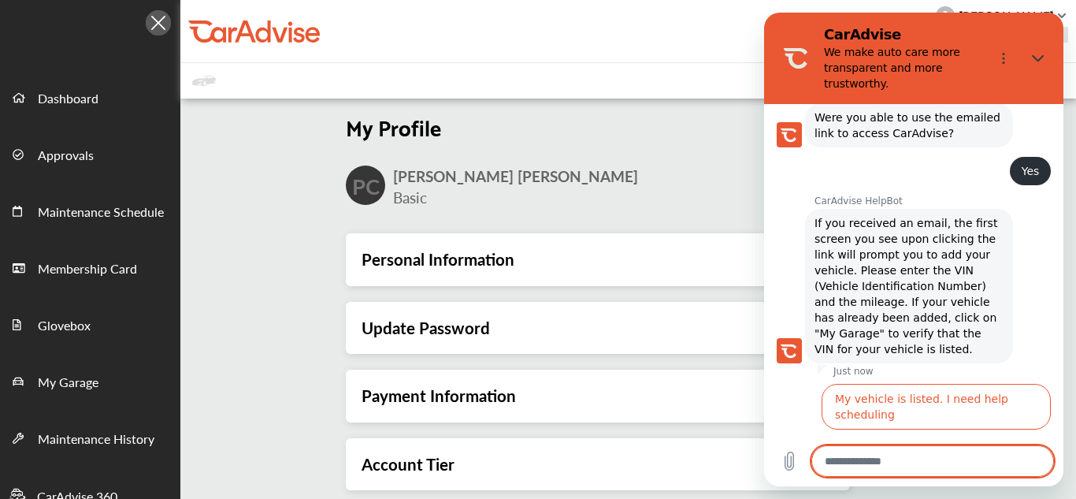
scroll to position [342, 0]
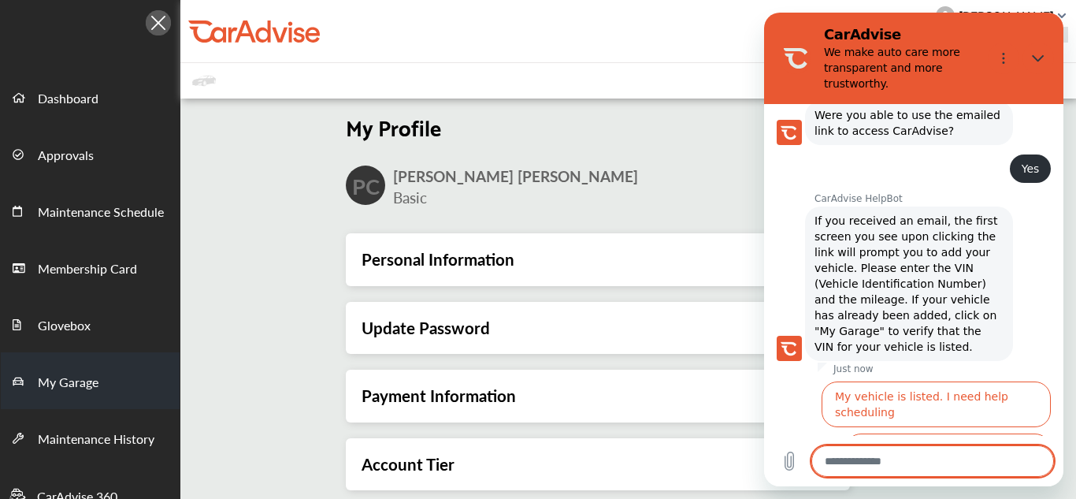
click at [46, 385] on span "My Garage" at bounding box center [68, 383] width 61 height 20
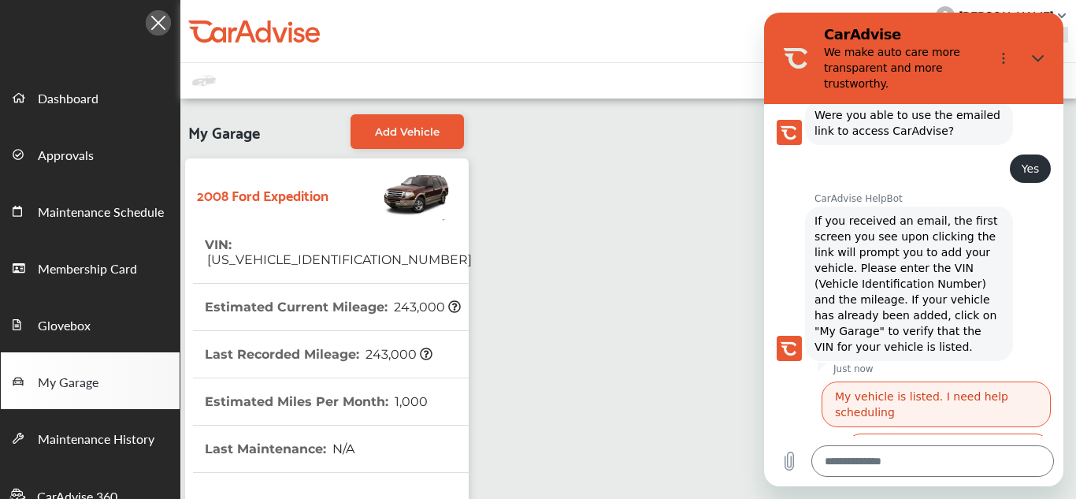
click at [861, 385] on button "My vehicle is listed. I need help scheduling" at bounding box center [936, 404] width 229 height 46
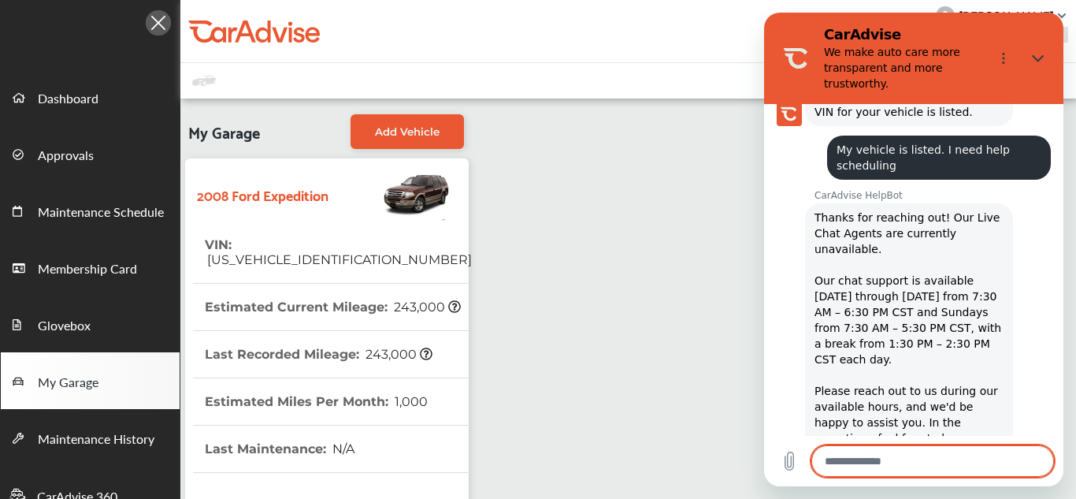
scroll to position [580, 0]
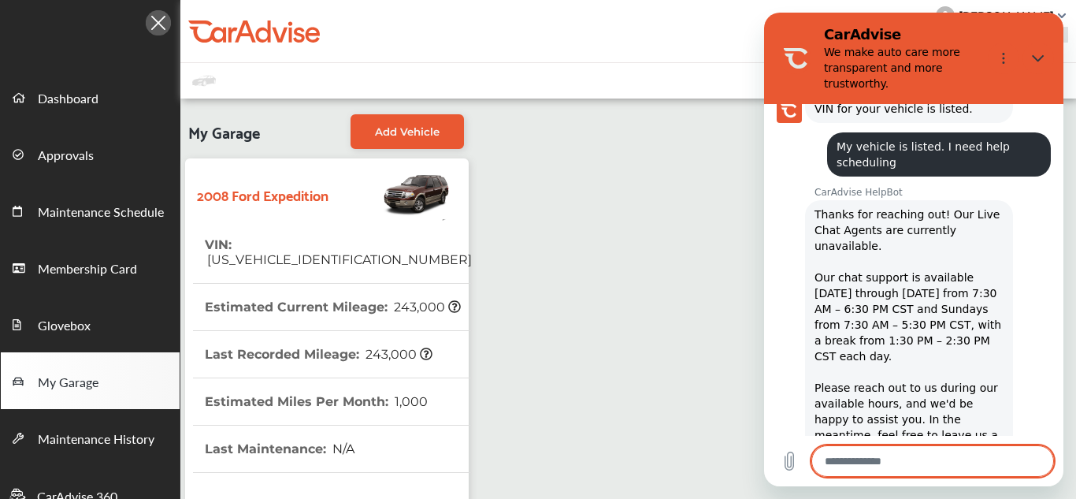
click at [163, 21] on img at bounding box center [158, 22] width 25 height 25
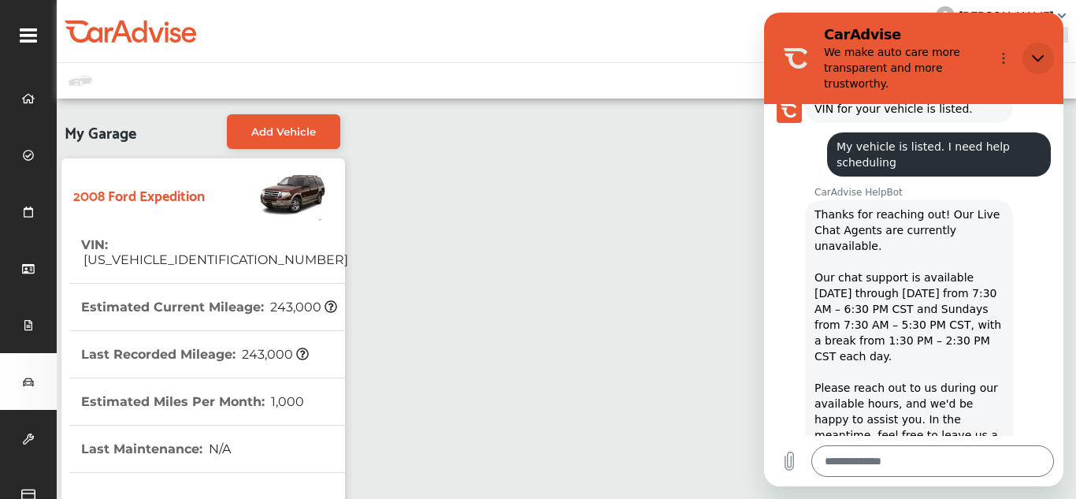
click at [1038, 61] on icon "Close" at bounding box center [1038, 58] width 13 height 13
type textarea "*"
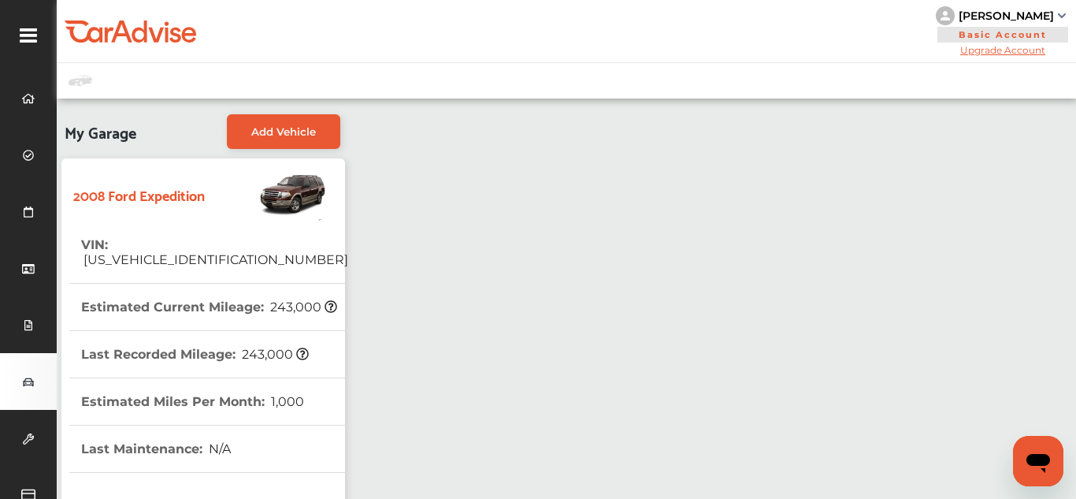
click at [1060, 18] on div "Perry Curry" at bounding box center [1003, 15] width 134 height 19
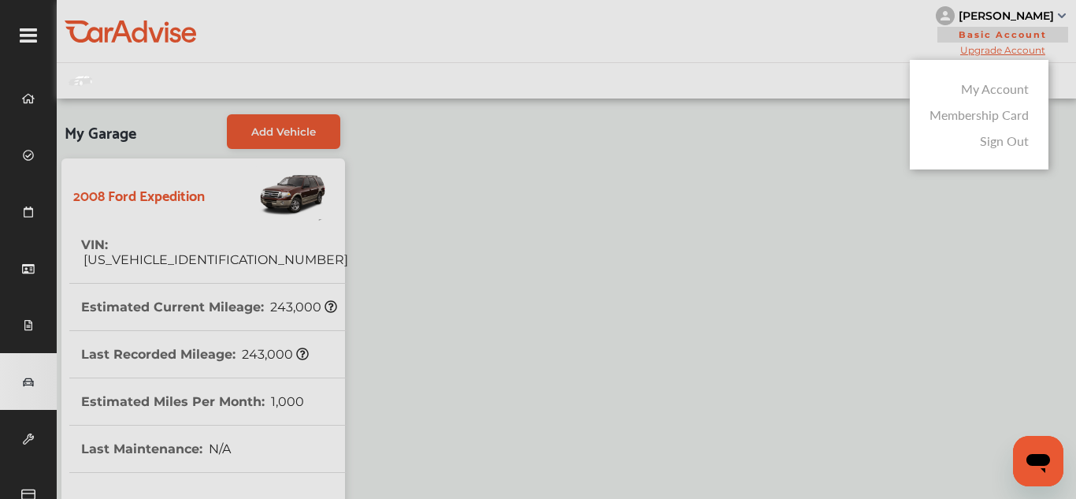
click at [1008, 143] on link "Sign Out" at bounding box center [1004, 141] width 49 height 18
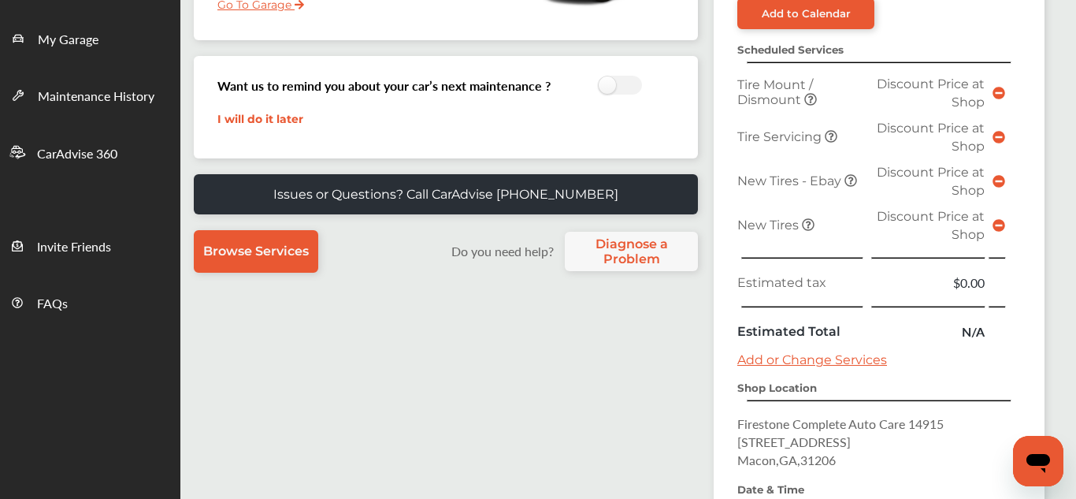
scroll to position [337, 0]
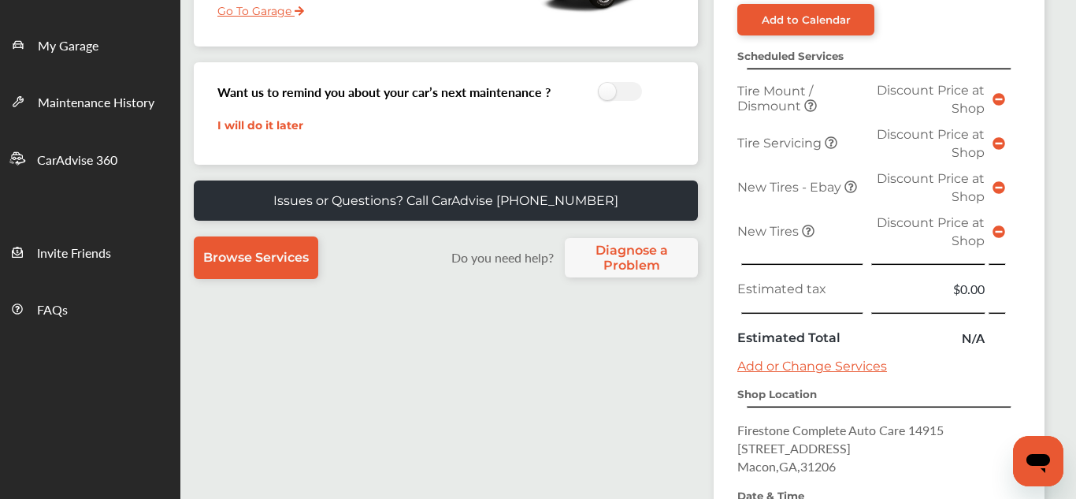
click at [761, 236] on span "New Tires" at bounding box center [770, 231] width 65 height 15
click at [895, 225] on span "Discount Price at Shop" at bounding box center [931, 231] width 108 height 33
click at [960, 241] on span "Discount Price at Shop" at bounding box center [931, 231] width 108 height 33
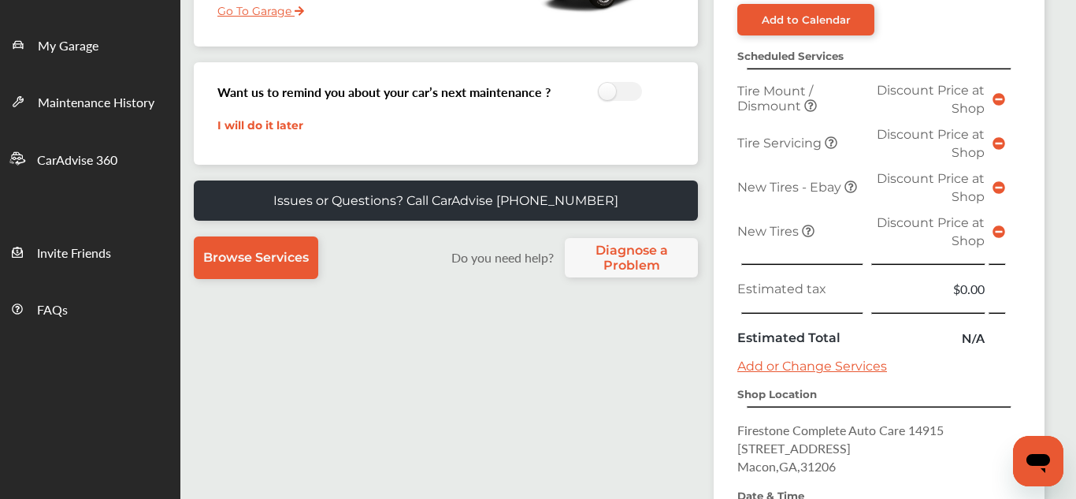
click at [960, 241] on span "Discount Price at Shop" at bounding box center [931, 231] width 108 height 33
click at [782, 367] on link "Add or Change Services" at bounding box center [813, 366] width 150 height 15
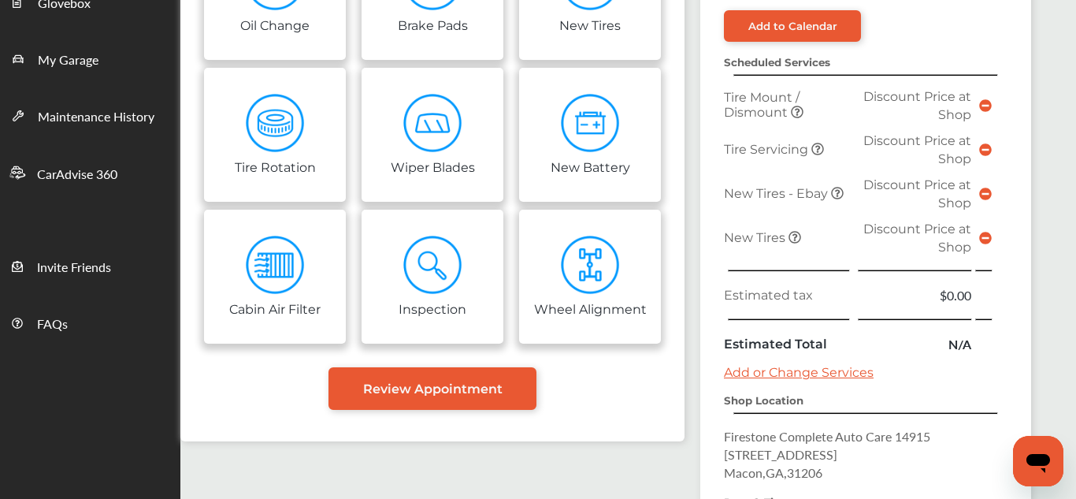
scroll to position [358, 0]
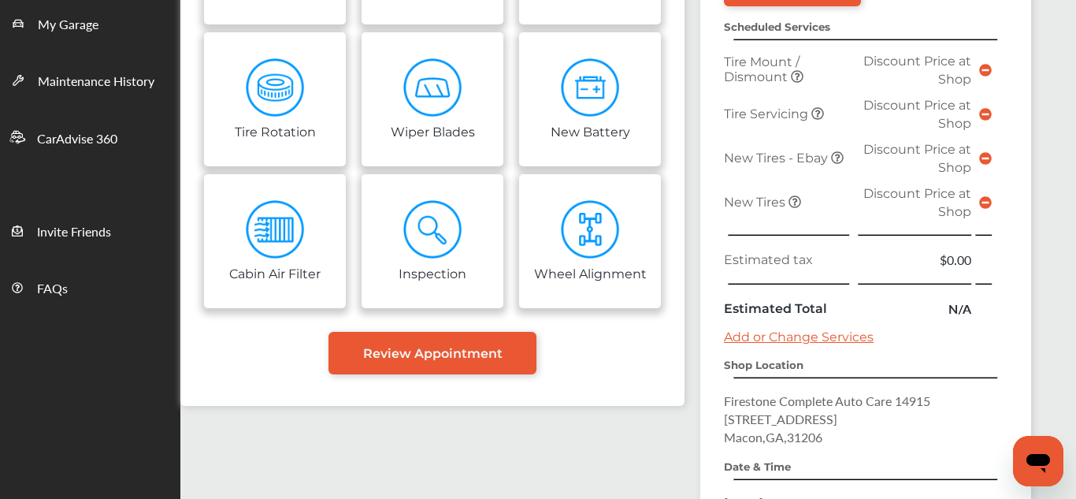
click at [816, 339] on link "Add or Change Services" at bounding box center [799, 336] width 150 height 15
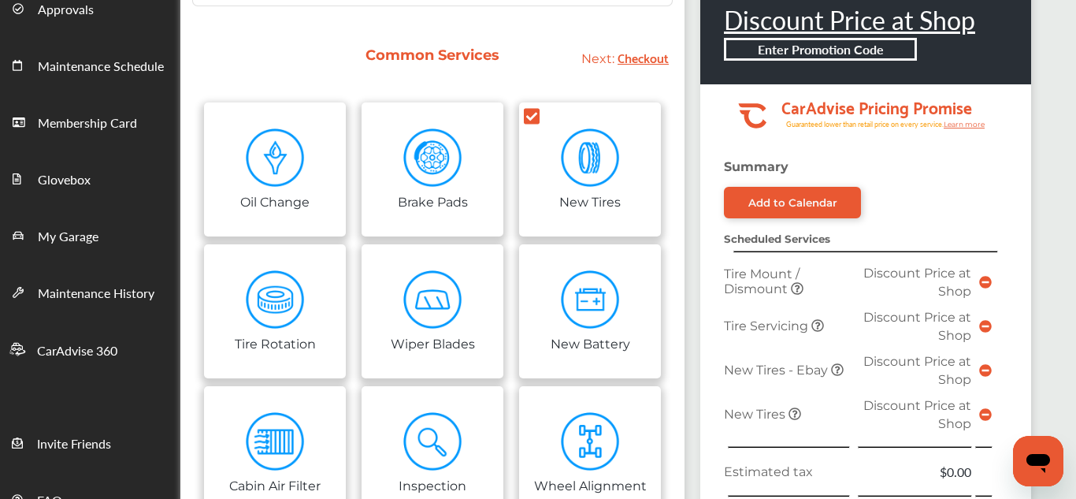
scroll to position [102, 0]
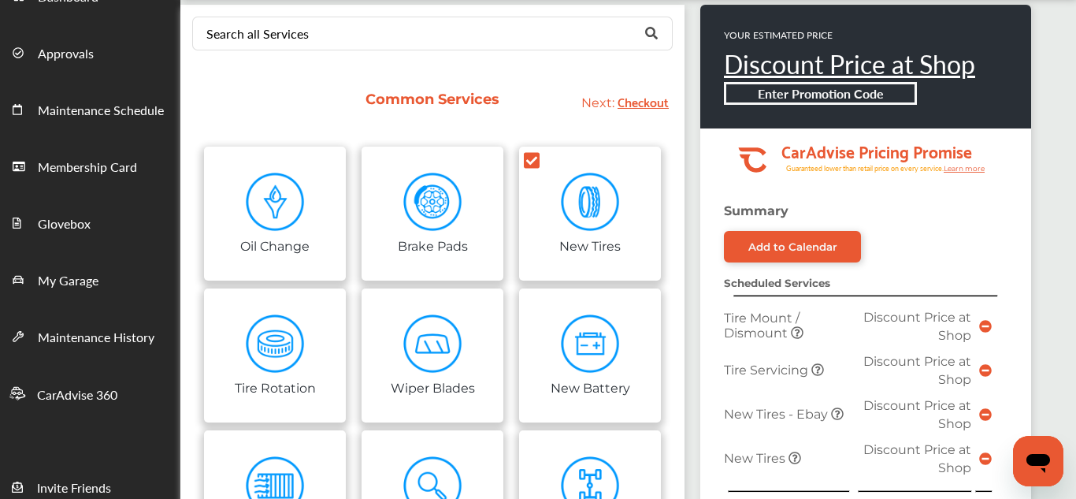
click at [635, 109] on span "Checkout" at bounding box center [643, 101] width 51 height 21
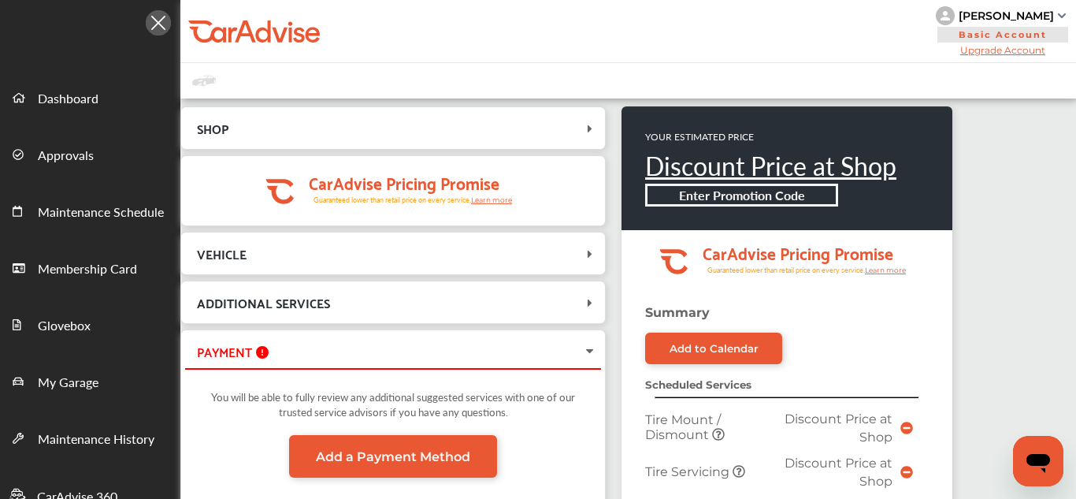
click at [588, 352] on icon at bounding box center [590, 352] width 13 height 16
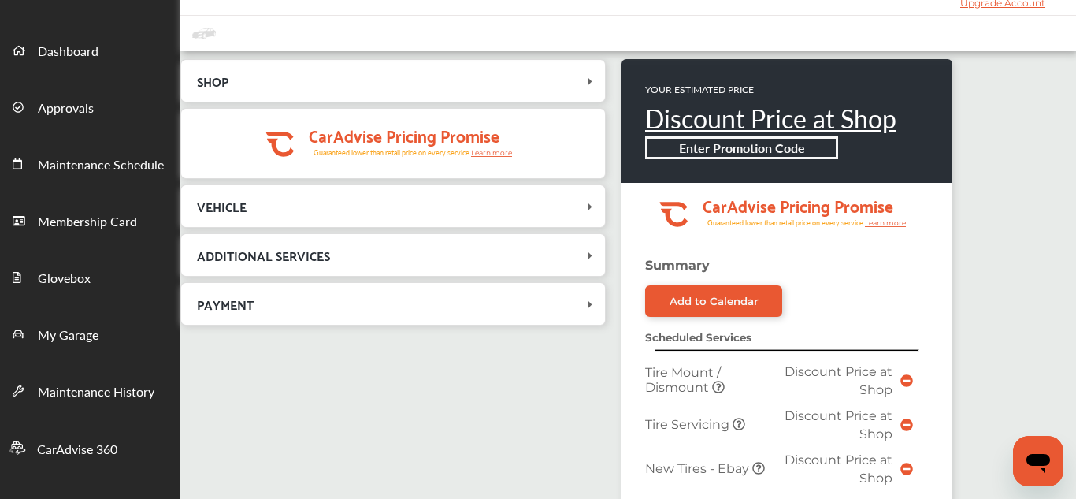
scroll to position [37, 0]
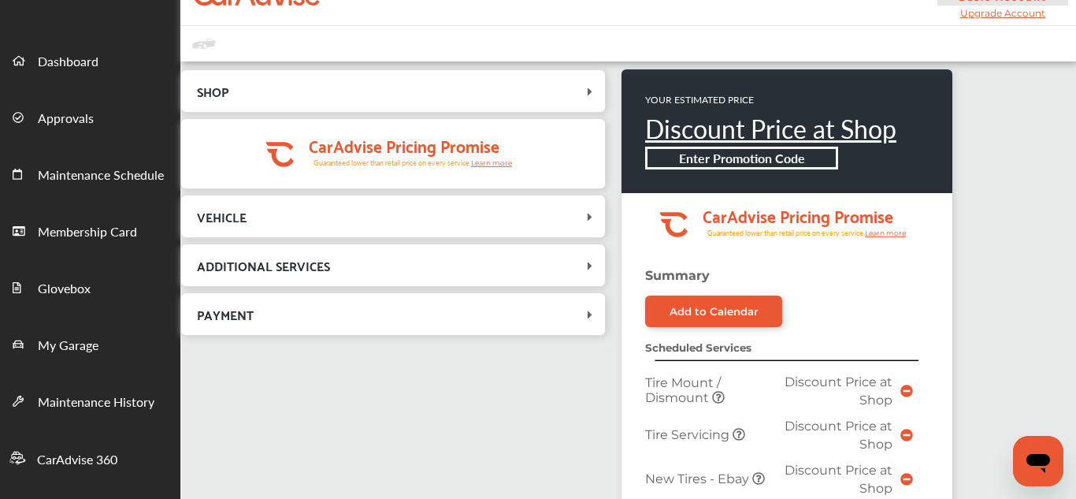
click at [743, 132] on link "Discount Price at Shop" at bounding box center [770, 128] width 251 height 36
click at [728, 162] on b "Enter Promotion Code" at bounding box center [742, 158] width 126 height 18
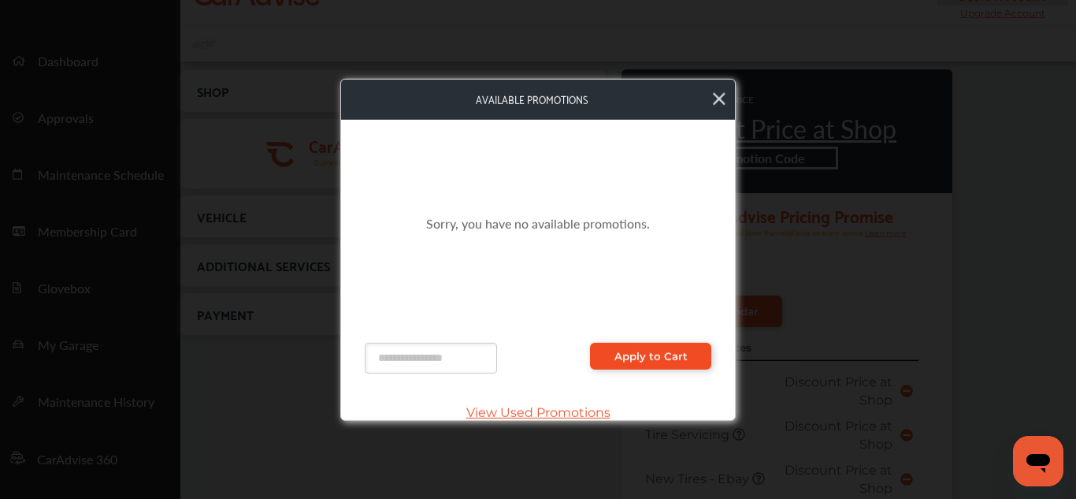
click at [632, 361] on span "Apply to Cart" at bounding box center [651, 356] width 73 height 13
click at [527, 413] on span "View Used Promotions" at bounding box center [538, 412] width 347 height 15
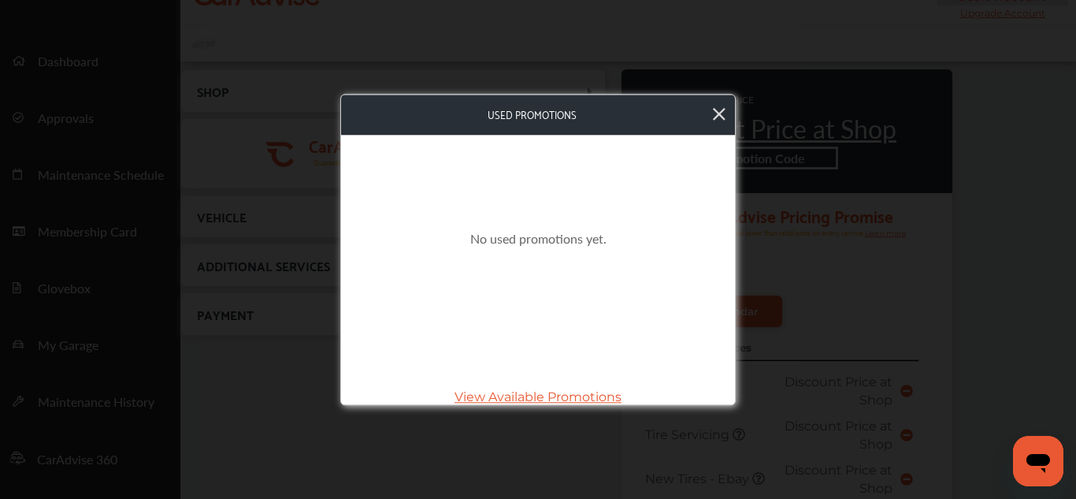
click at [537, 394] on span "View Available Promotions" at bounding box center [538, 396] width 347 height 15
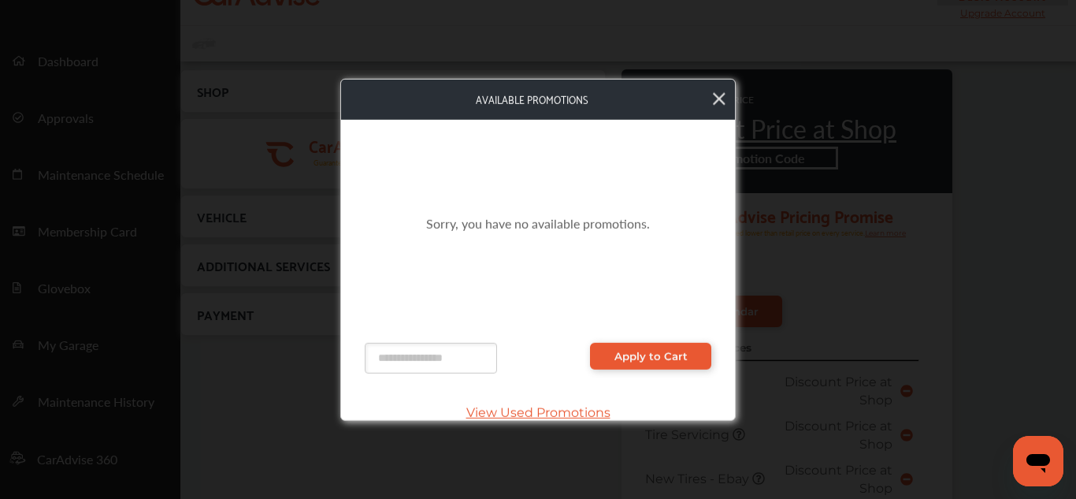
click at [713, 100] on icon at bounding box center [719, 98] width 13 height 20
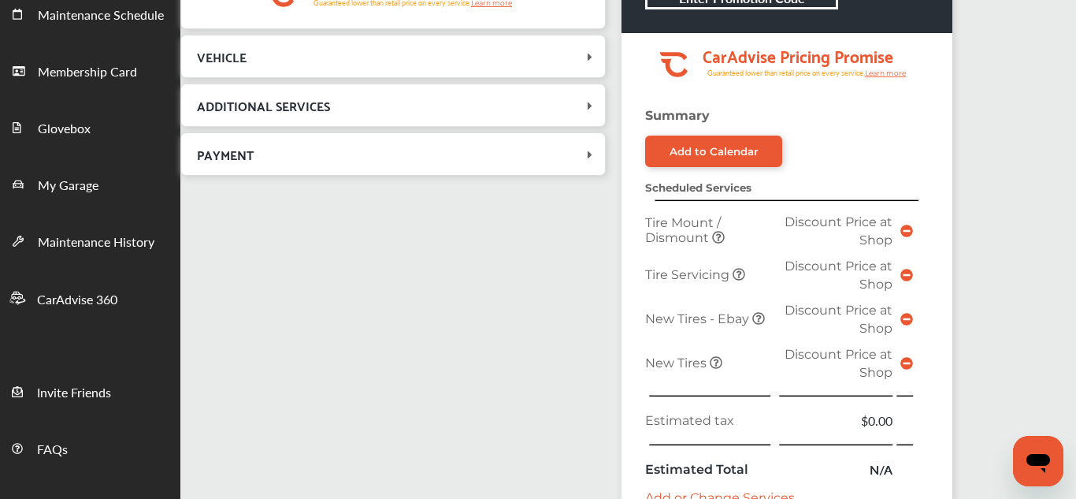
scroll to position [202, 0]
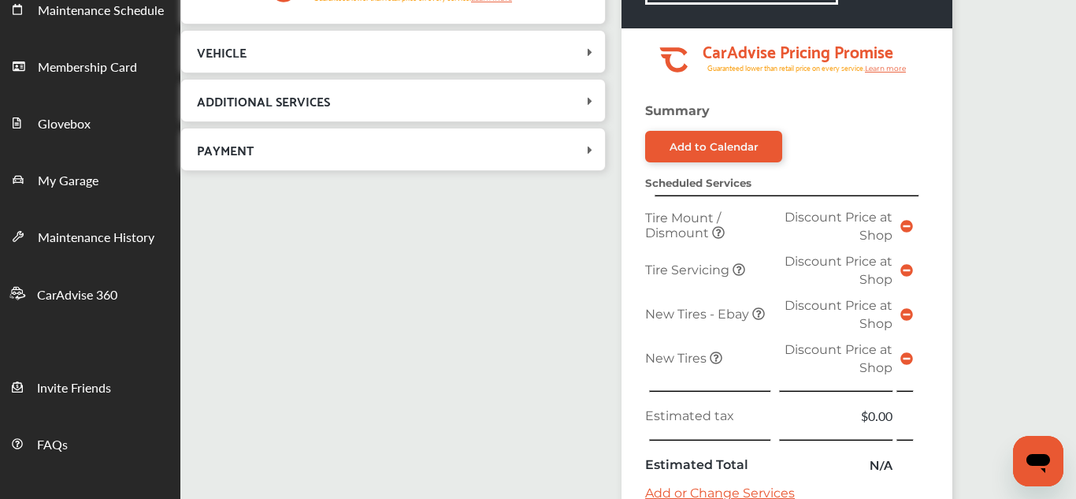
click at [692, 492] on link "Add or Change Services" at bounding box center [720, 492] width 150 height 15
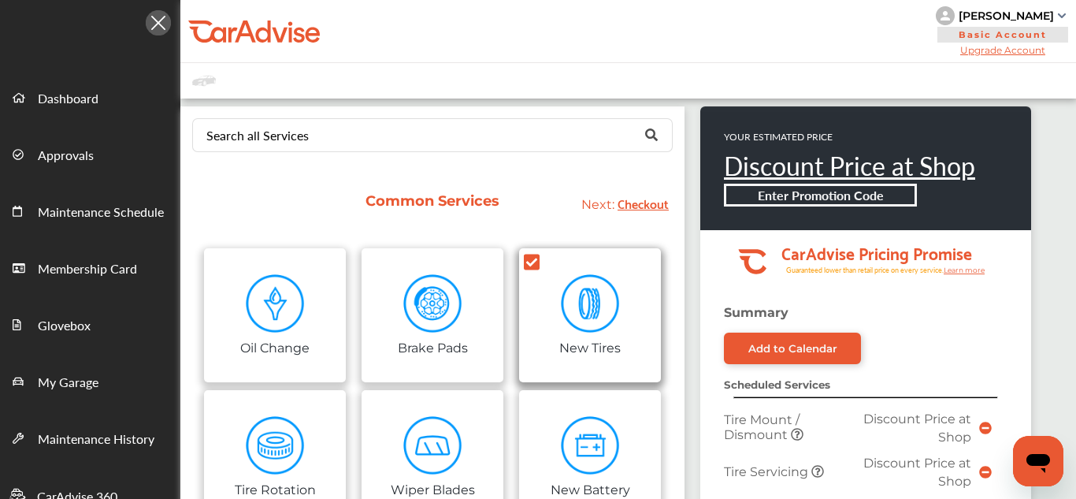
click at [534, 258] on icon at bounding box center [532, 263] width 16 height 16
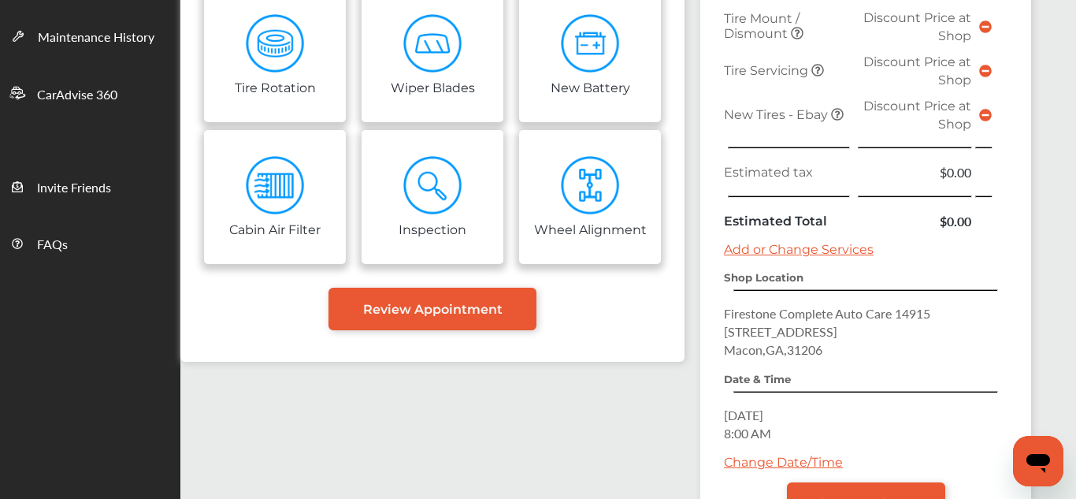
scroll to position [444, 0]
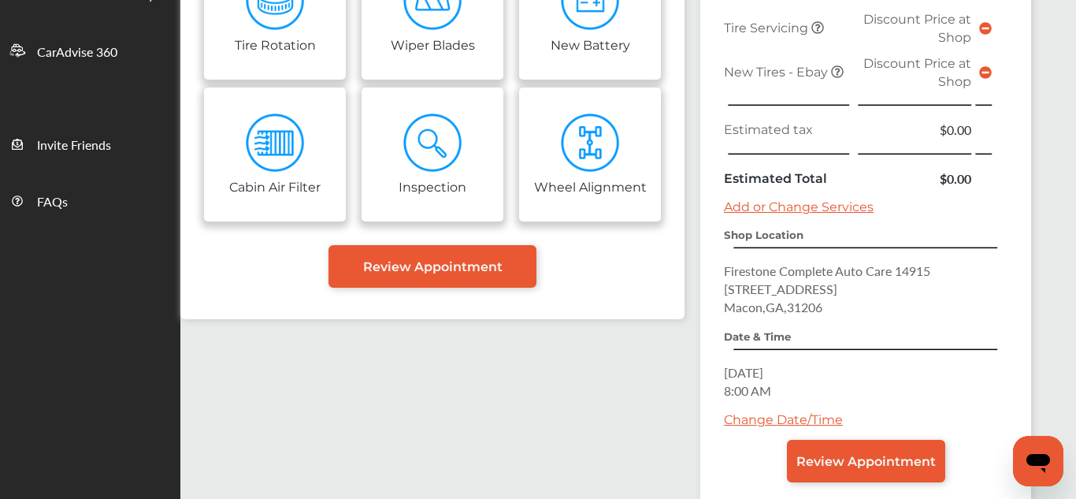
click at [766, 210] on link "Add or Change Services" at bounding box center [799, 206] width 150 height 15
click at [745, 209] on link "Add or Change Services" at bounding box center [799, 206] width 150 height 15
click at [749, 205] on link "Add or Change Services" at bounding box center [799, 206] width 150 height 15
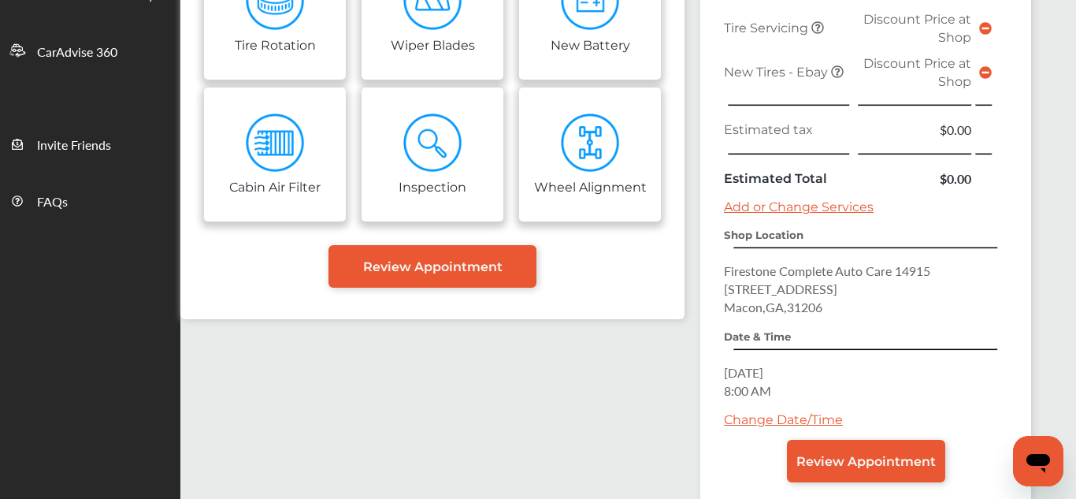
click at [749, 205] on link "Add or Change Services" at bounding box center [799, 206] width 150 height 15
click at [851, 206] on link "Add or Change Services" at bounding box center [799, 206] width 150 height 15
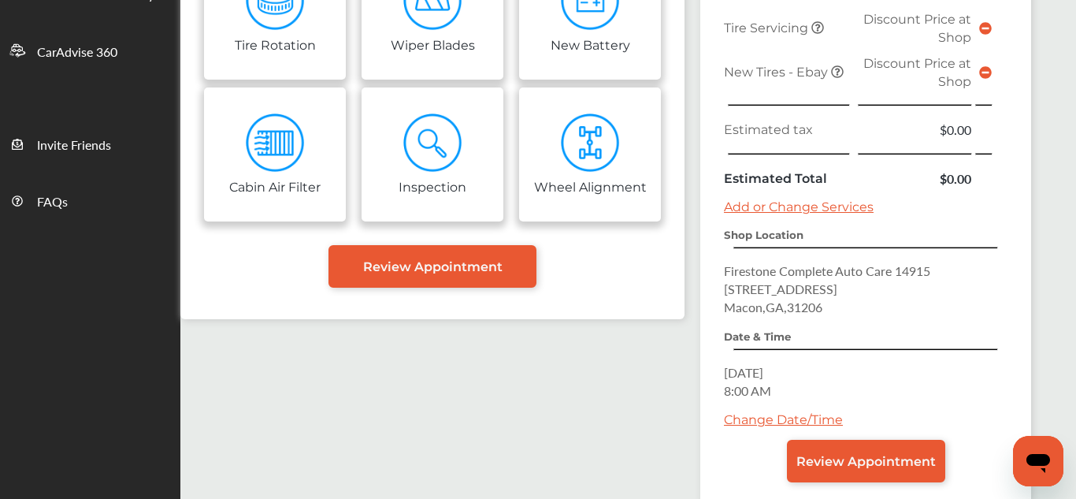
click at [851, 206] on link "Add or Change Services" at bounding box center [799, 206] width 150 height 15
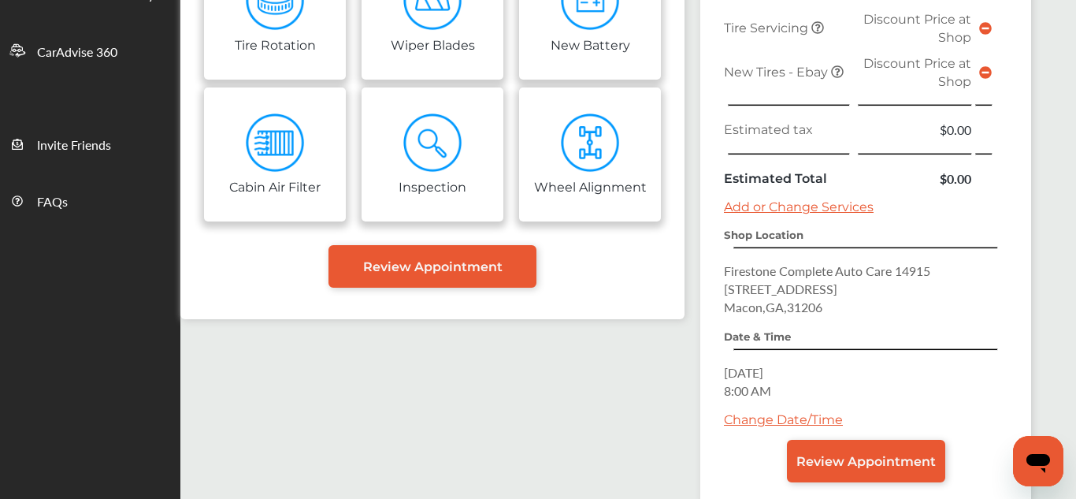
click at [851, 206] on link "Add or Change Services" at bounding box center [799, 206] width 150 height 15
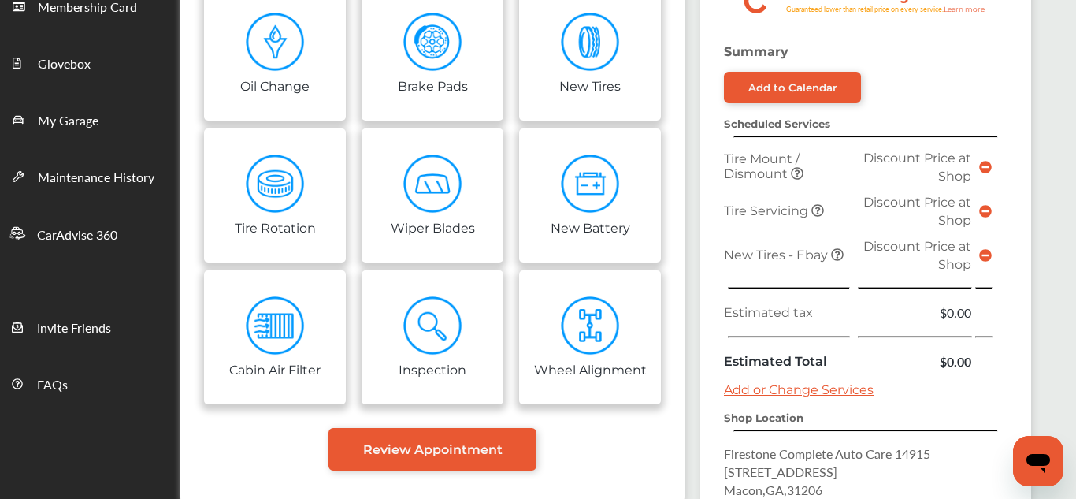
scroll to position [260, 0]
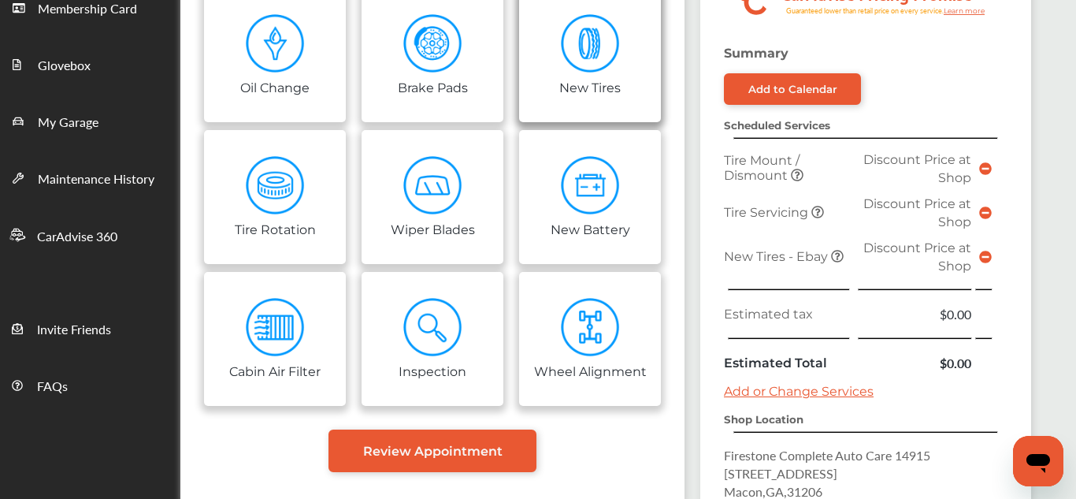
click at [555, 71] on link "New Tires" at bounding box center [590, 55] width 142 height 134
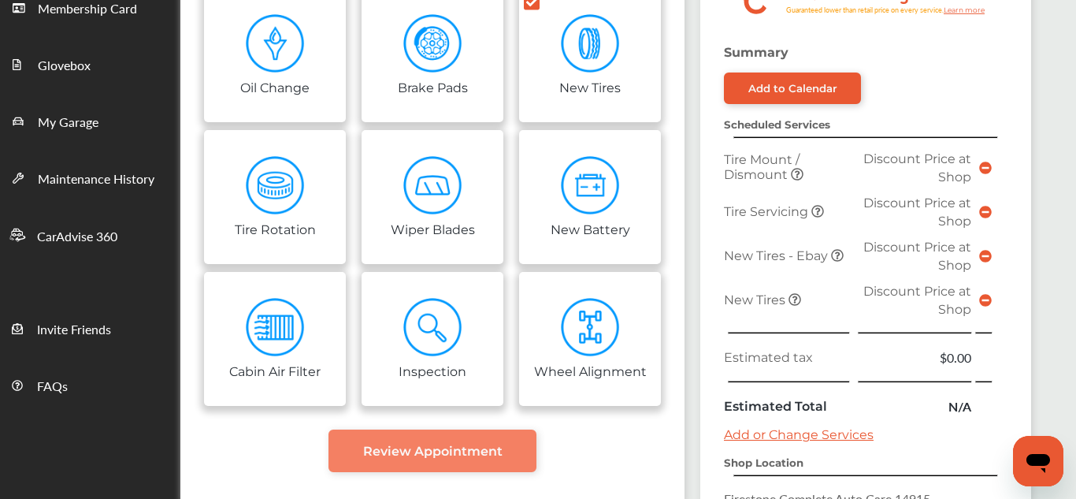
click at [433, 450] on span "Review Appointment" at bounding box center [432, 451] width 139 height 15
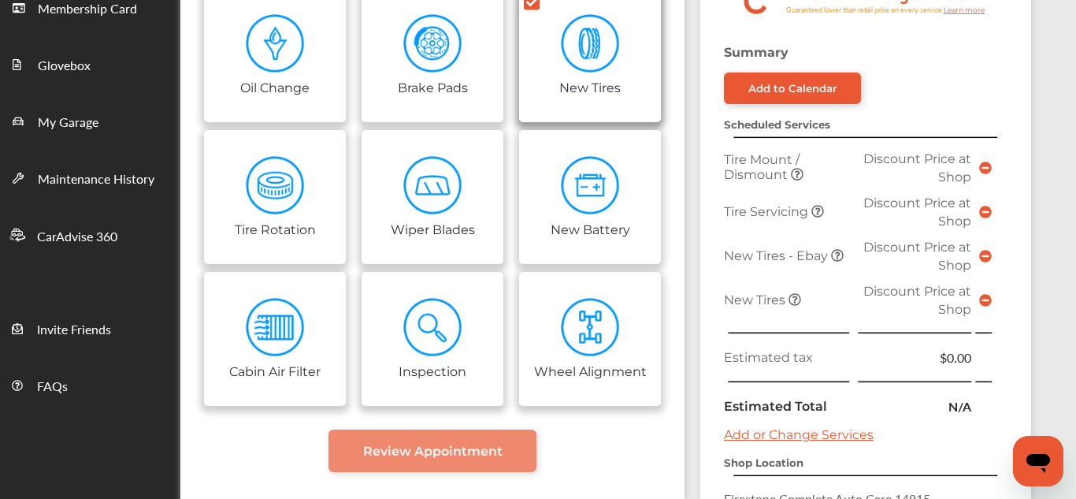
click at [536, 6] on icon at bounding box center [532, 2] width 16 height 16
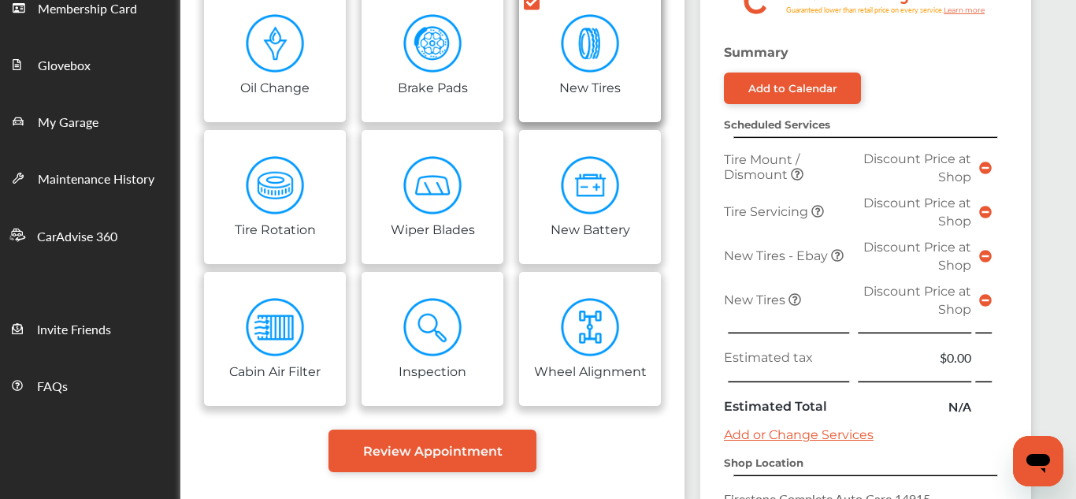
click at [536, 6] on icon at bounding box center [532, 2] width 16 height 16
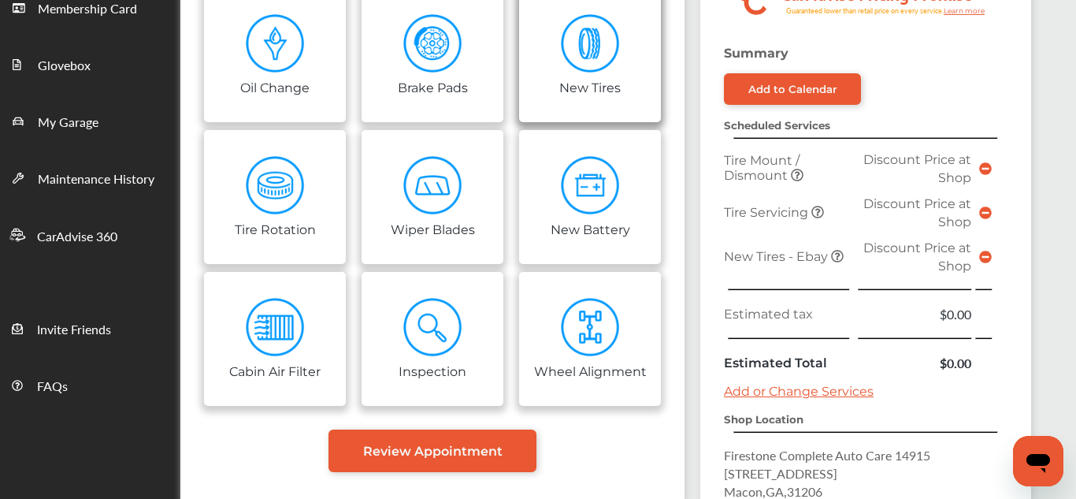
click at [536, 6] on link "New Tires" at bounding box center [590, 55] width 142 height 134
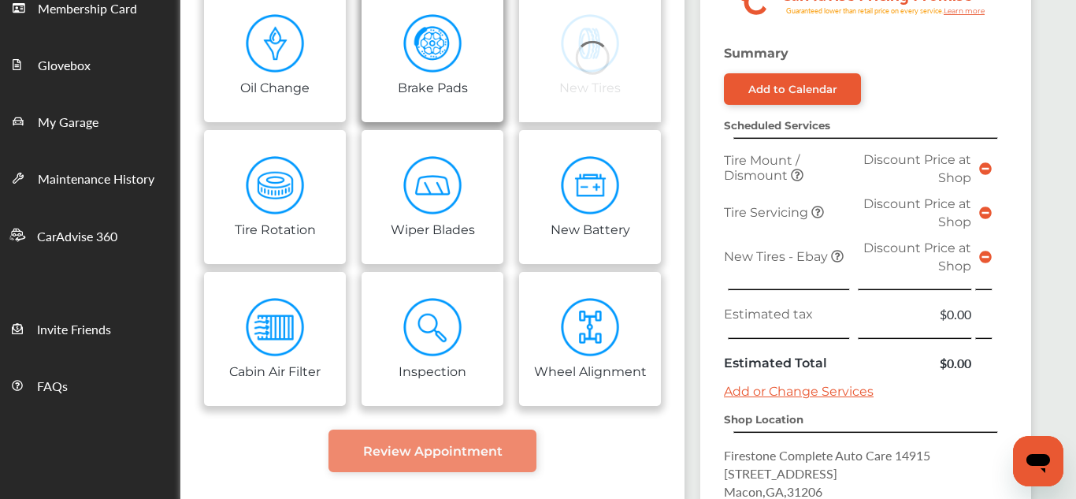
click at [437, 42] on img at bounding box center [432, 43] width 59 height 59
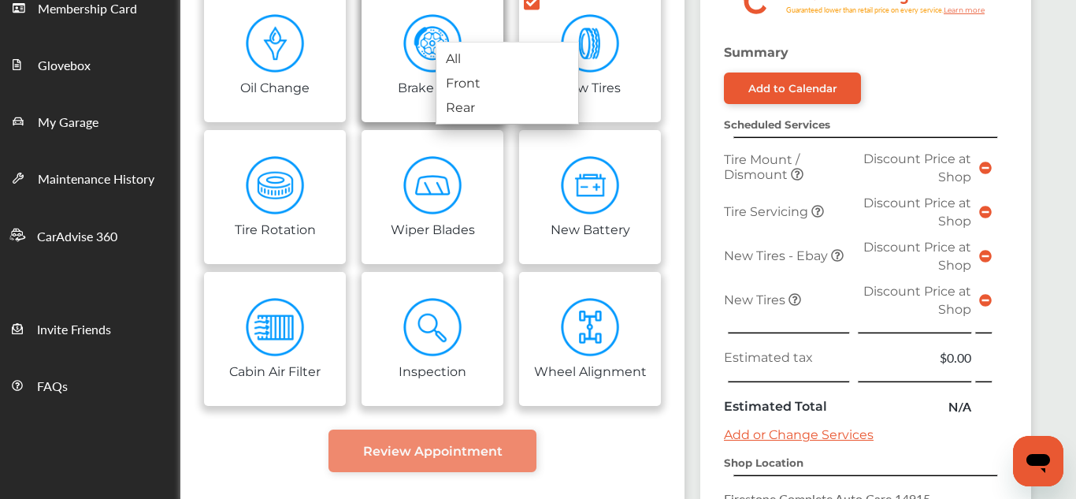
click at [420, 32] on img at bounding box center [432, 43] width 59 height 59
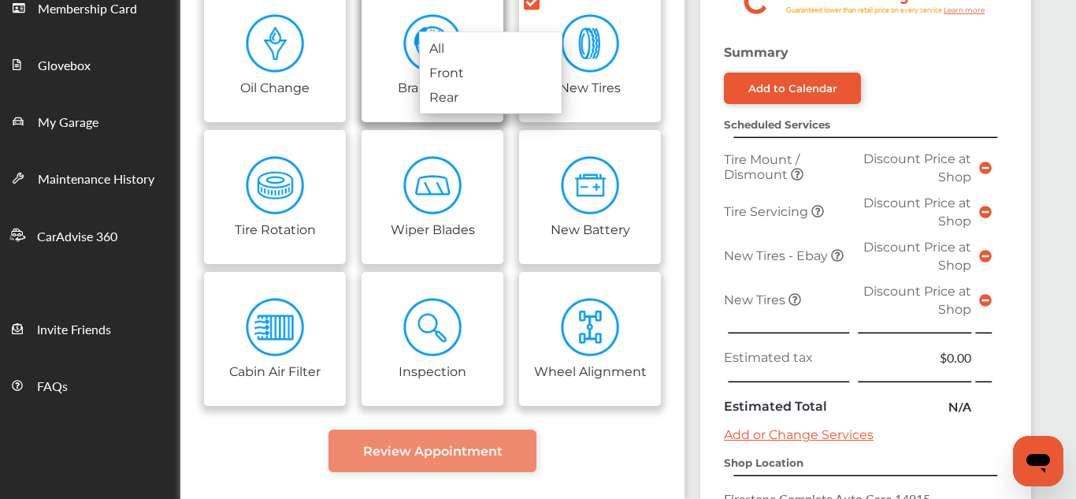
click at [407, 19] on img at bounding box center [432, 43] width 59 height 59
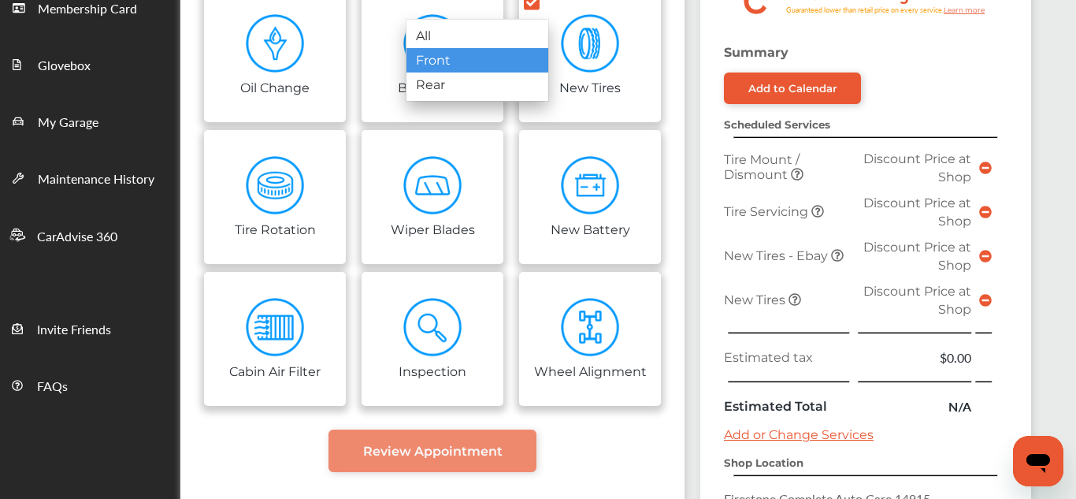
click at [444, 69] on div "Front" at bounding box center [478, 60] width 142 height 24
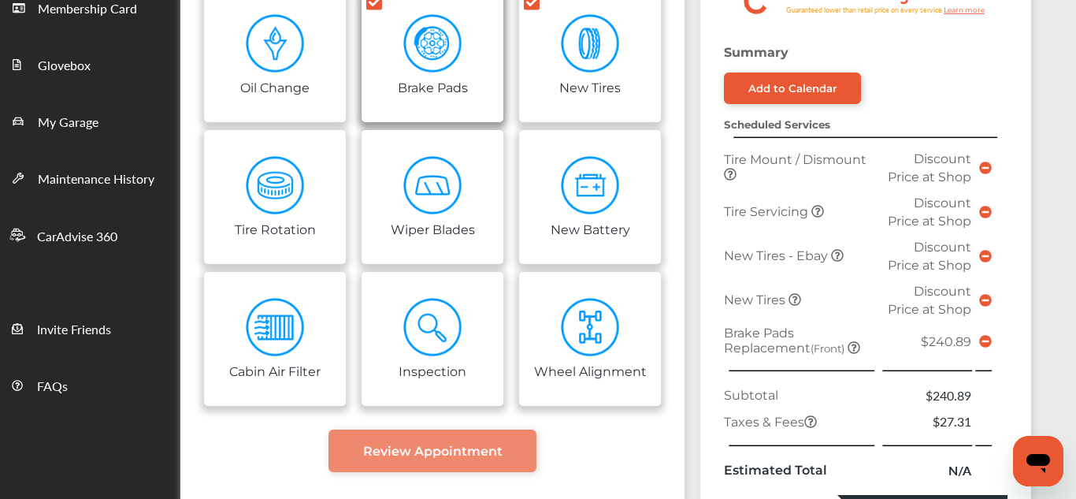
click at [377, 5] on icon at bounding box center [374, 2] width 16 height 16
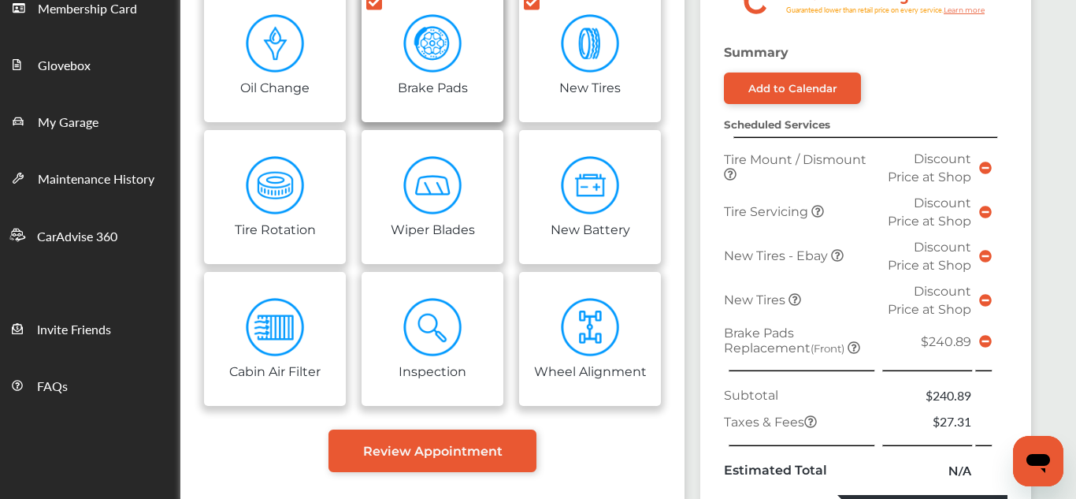
click at [377, 5] on icon at bounding box center [374, 2] width 16 height 16
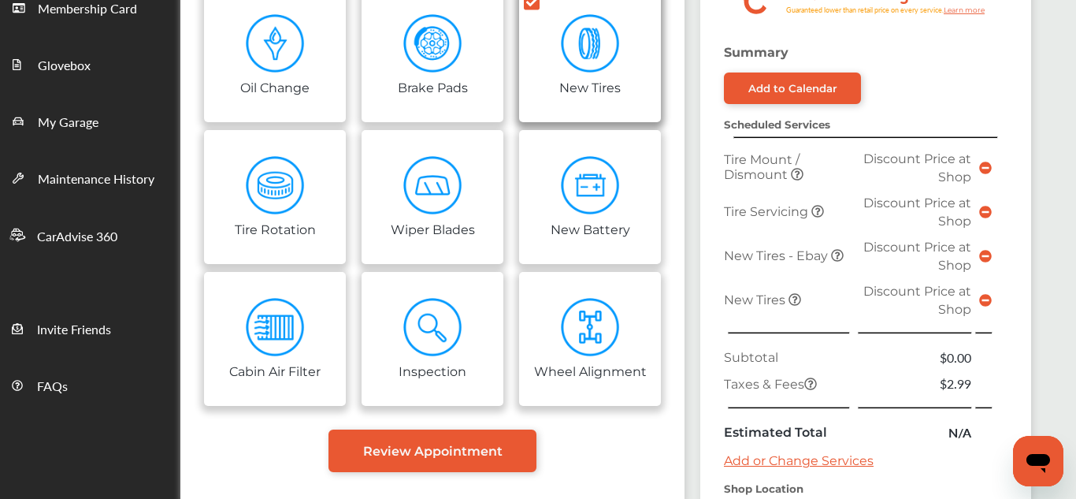
click at [537, 3] on icon at bounding box center [532, 2] width 16 height 16
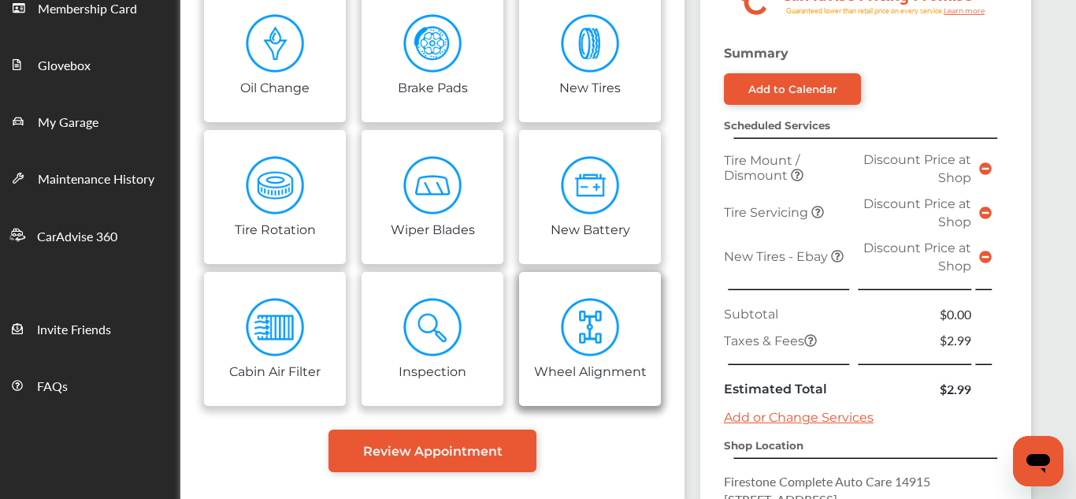
click at [599, 331] on img at bounding box center [590, 327] width 59 height 59
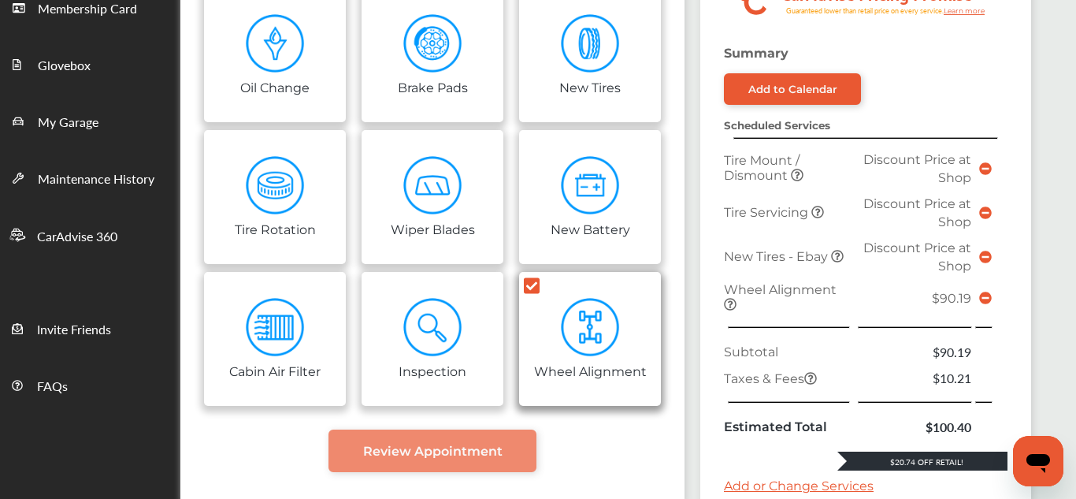
click at [532, 284] on icon at bounding box center [532, 285] width 16 height 17
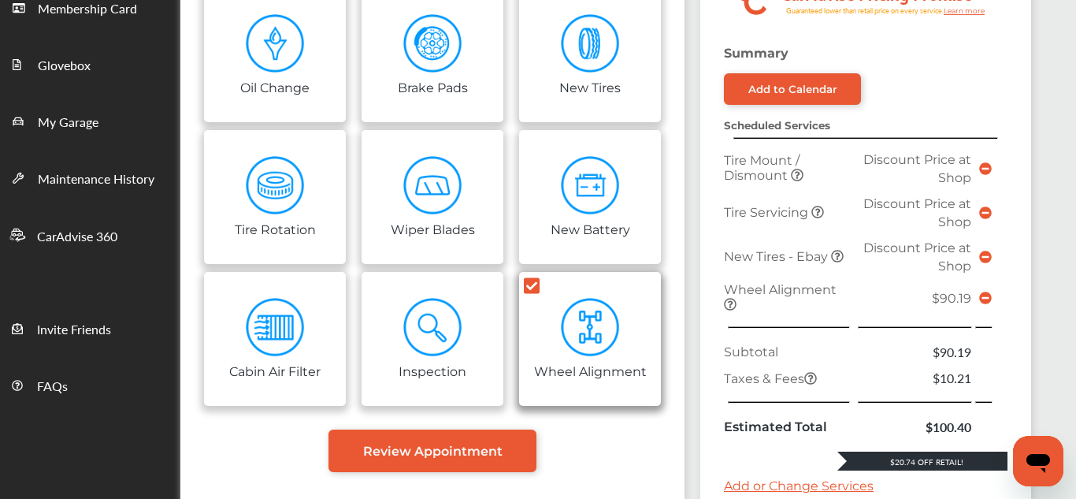
click at [532, 284] on icon at bounding box center [532, 285] width 16 height 17
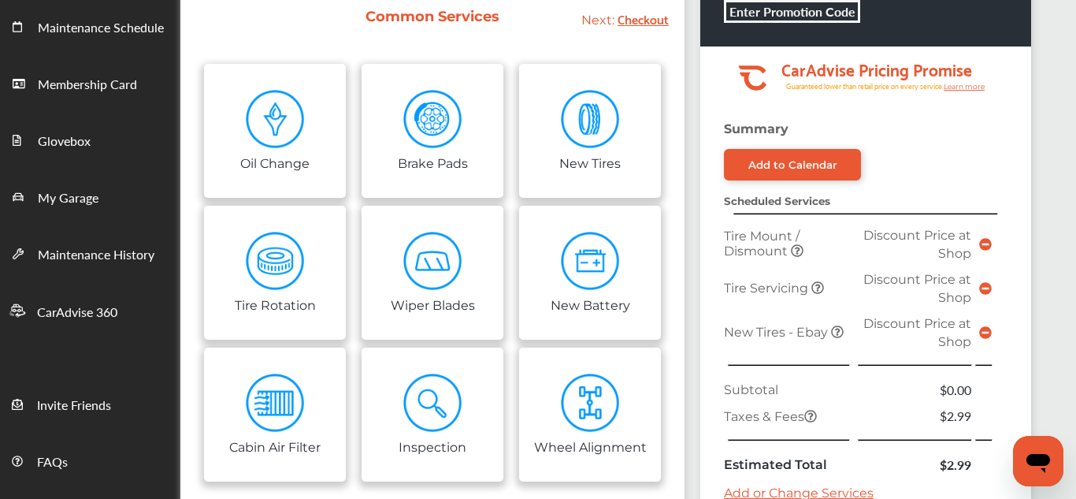
scroll to position [186, 0]
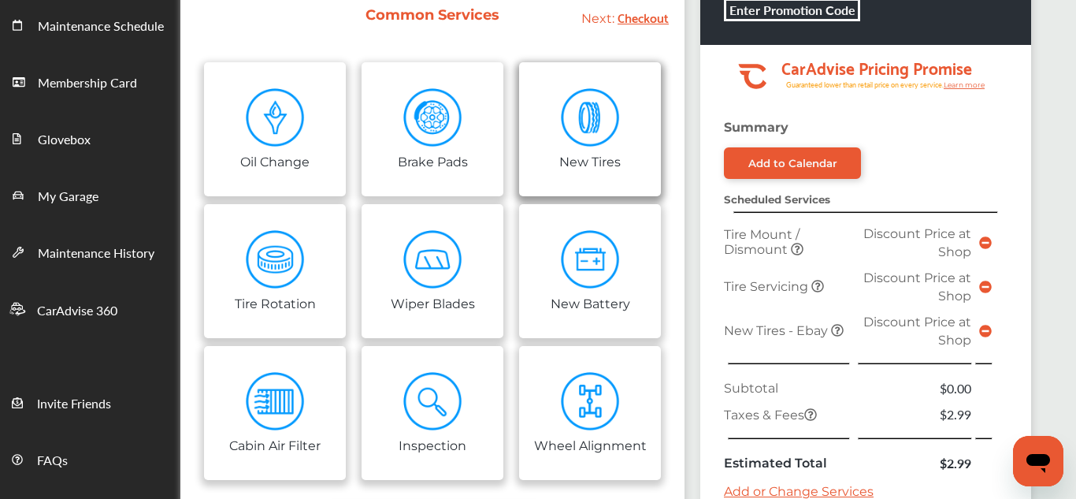
click at [548, 96] on link "New Tires" at bounding box center [590, 129] width 142 height 134
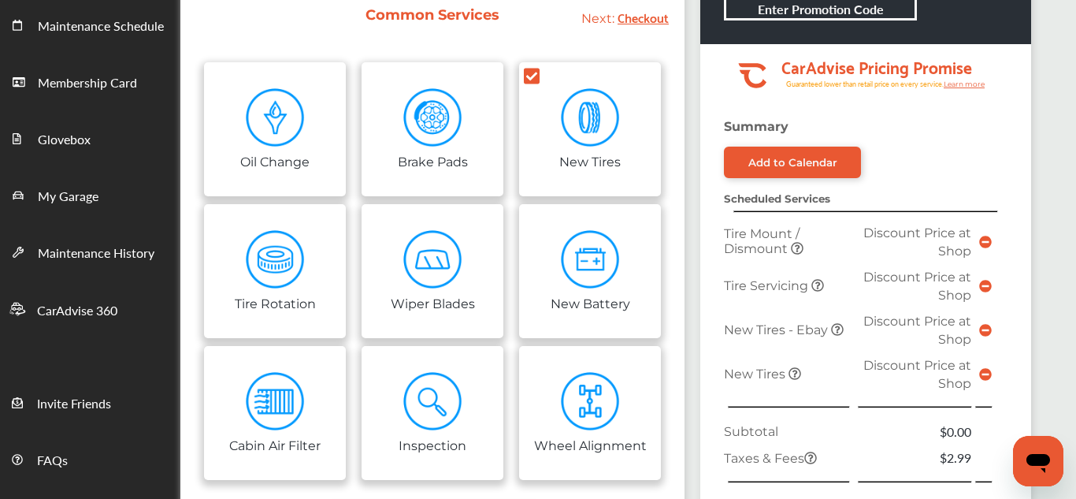
click at [942, 416] on td at bounding box center [914, 407] width 121 height 23
click at [929, 396] on td at bounding box center [914, 407] width 121 height 23
click at [750, 396] on td at bounding box center [787, 407] width 134 height 23
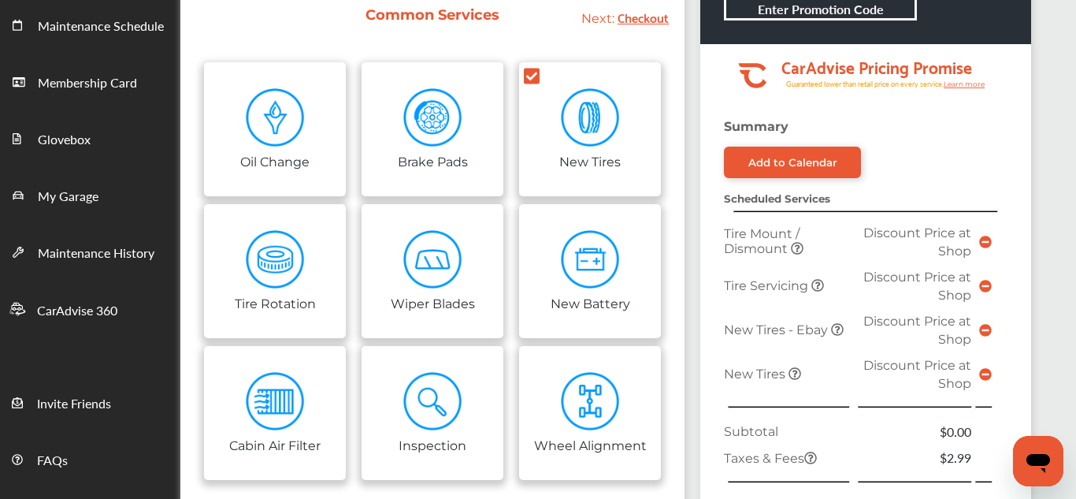
click at [750, 396] on td at bounding box center [787, 407] width 134 height 23
click at [749, 203] on strong "Scheduled Services" at bounding box center [777, 198] width 106 height 13
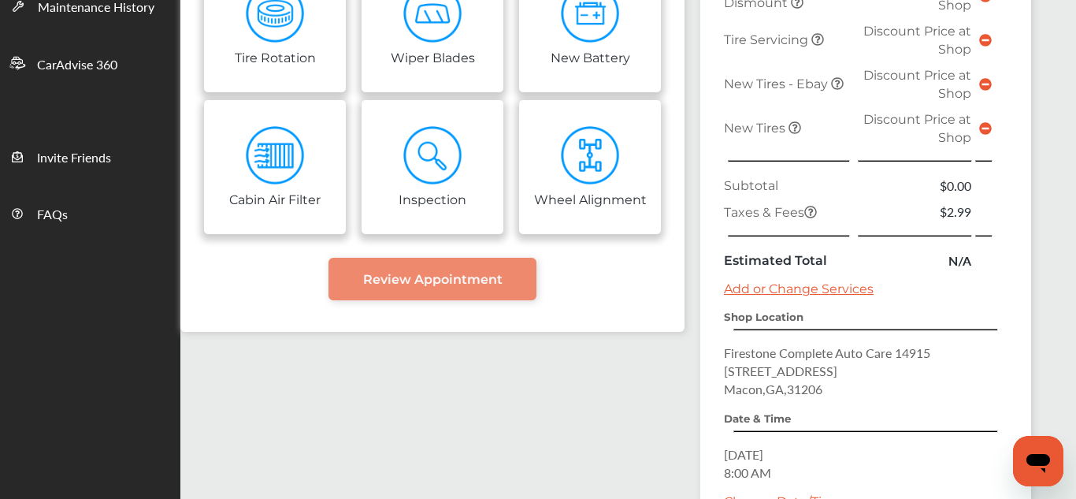
scroll to position [435, 0]
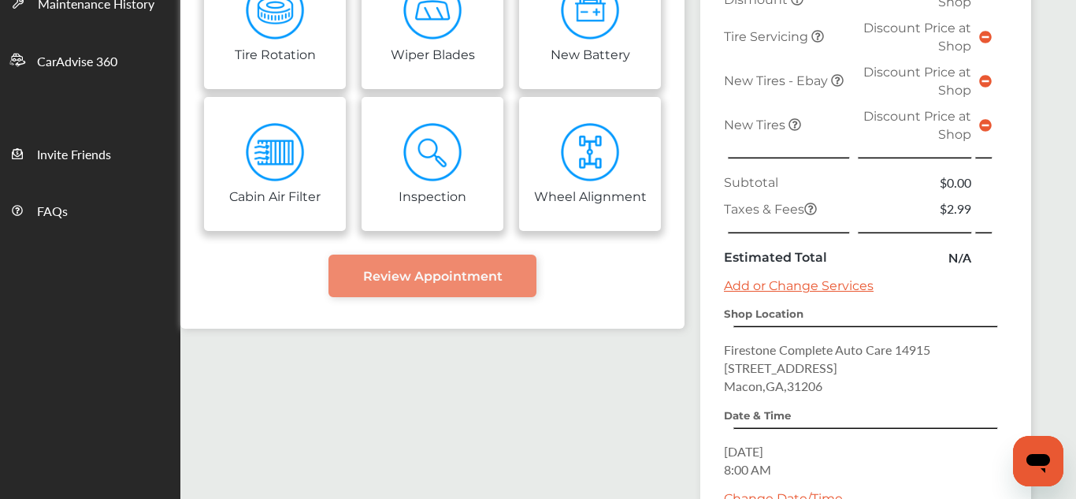
click at [757, 284] on link "Add or Change Services" at bounding box center [799, 285] width 150 height 15
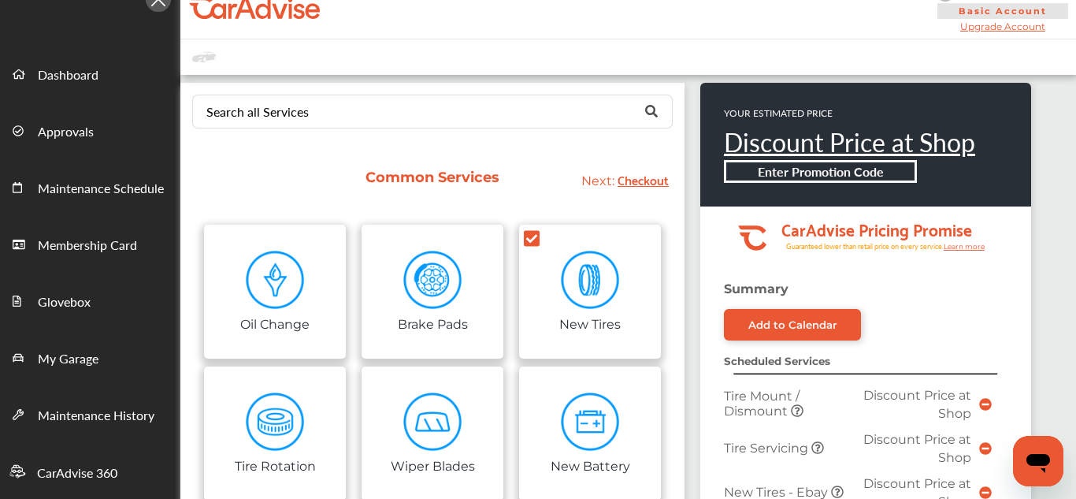
scroll to position [0, 0]
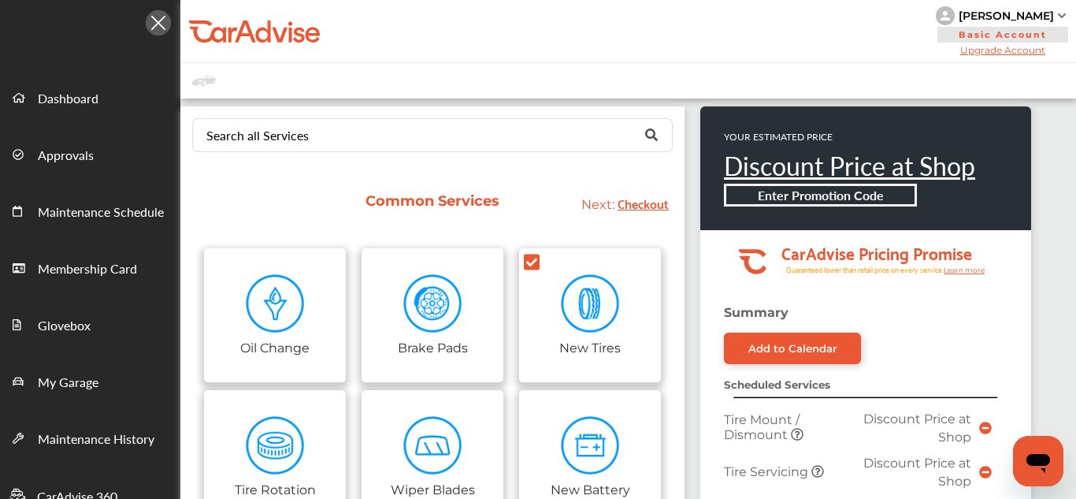
click at [1058, 14] on img at bounding box center [1062, 15] width 8 height 5
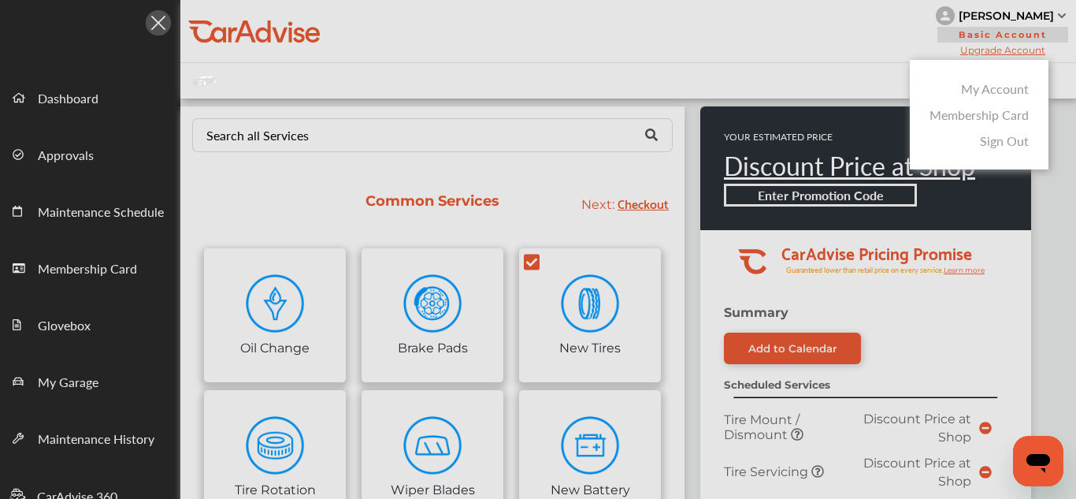
click at [1001, 138] on link "Sign Out" at bounding box center [1004, 141] width 49 height 18
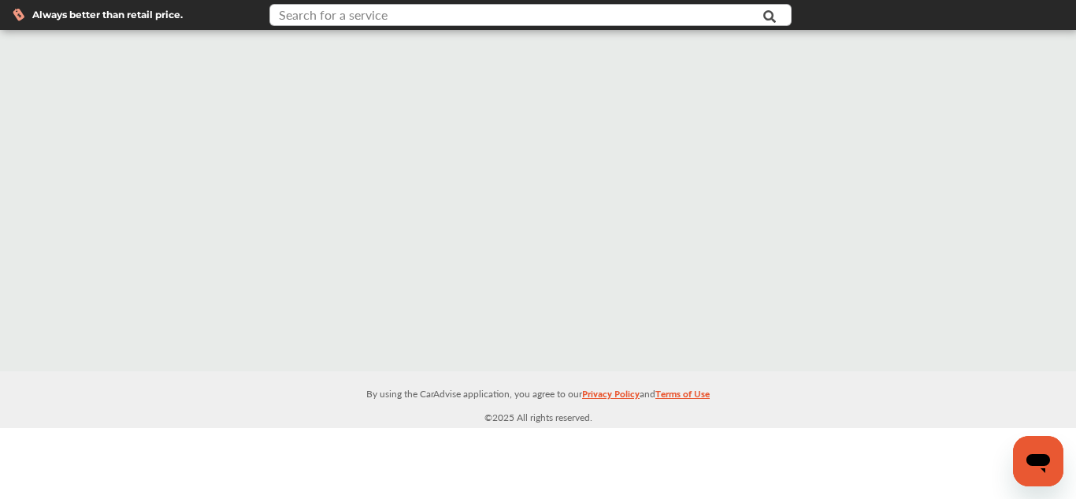
click at [410, 16] on input "text" at bounding box center [512, 17] width 482 height 24
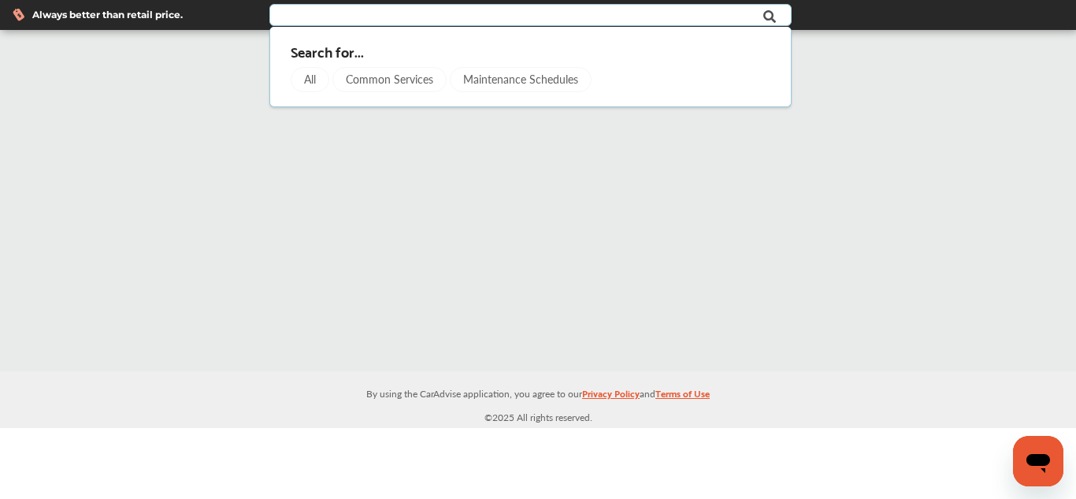
click at [420, 75] on div "Common Services" at bounding box center [390, 79] width 114 height 25
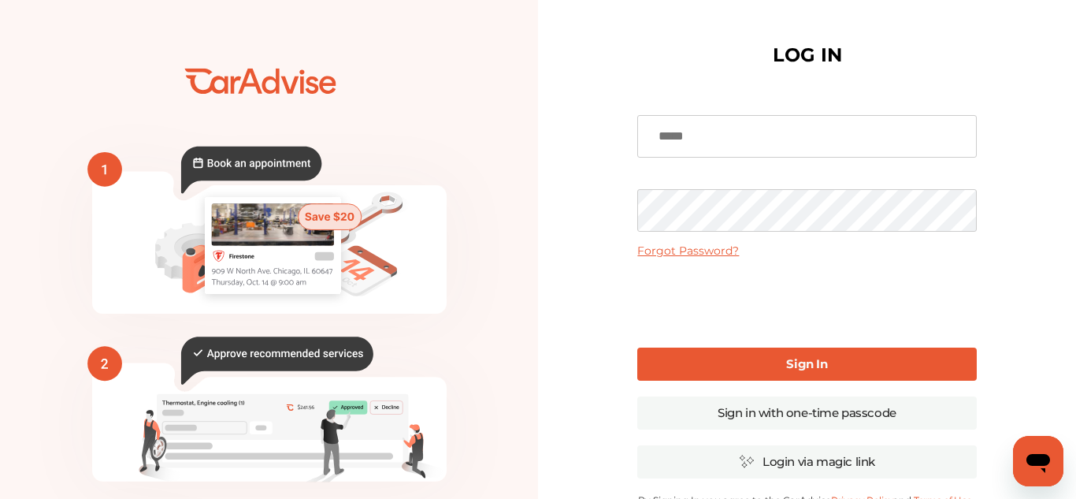
click at [704, 134] on input at bounding box center [807, 136] width 339 height 43
click at [660, 135] on input at bounding box center [807, 136] width 339 height 43
type input "**********"
click at [732, 377] on link "Sign In" at bounding box center [807, 364] width 339 height 33
click at [841, 366] on link "Sign In" at bounding box center [807, 364] width 339 height 33
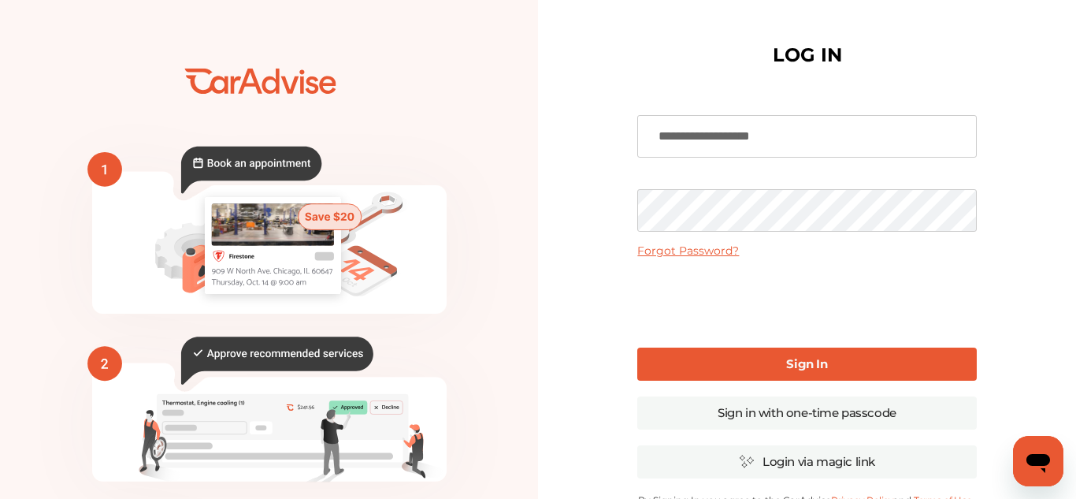
click at [793, 366] on b "Sign In" at bounding box center [806, 363] width 41 height 15
click at [771, 410] on link "Sign in with one-time passcode" at bounding box center [807, 412] width 339 height 33
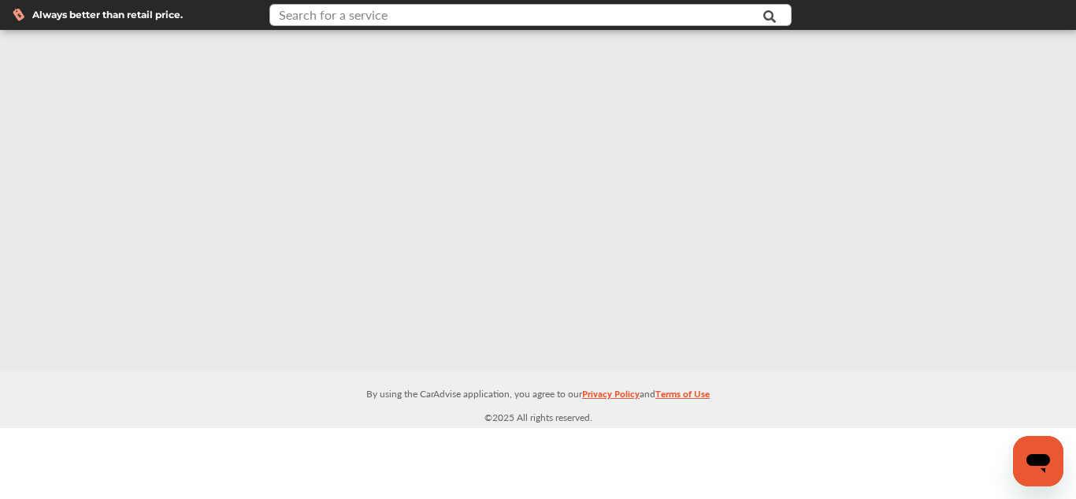
click at [401, 15] on input "text" at bounding box center [512, 17] width 482 height 24
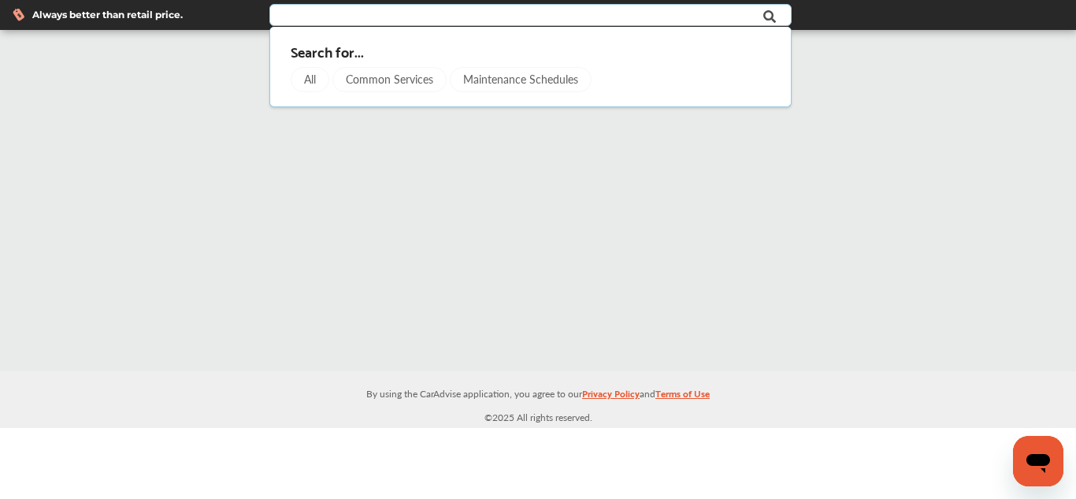
click at [367, 80] on div "Common Services" at bounding box center [390, 79] width 114 height 25
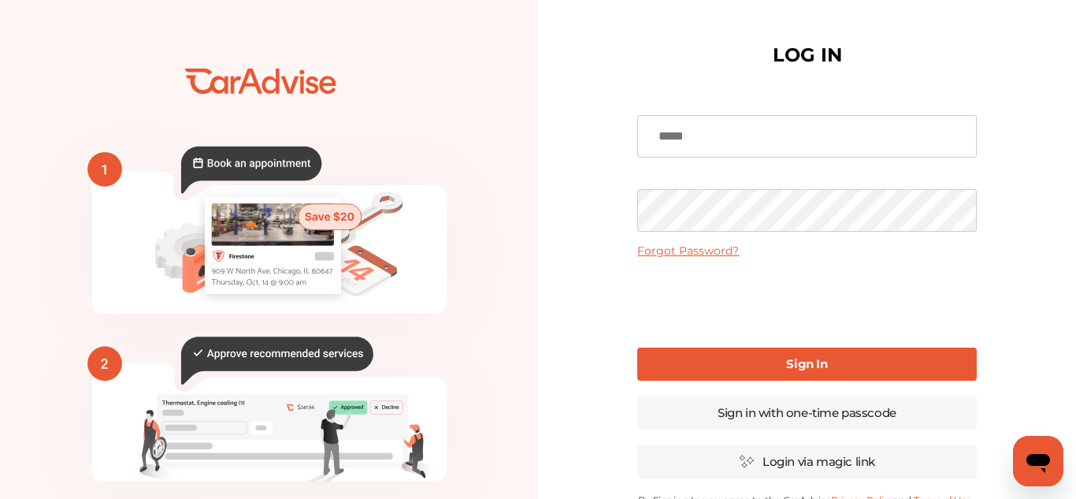
click at [675, 256] on link "Forgot Password?" at bounding box center [689, 251] width 102 height 14
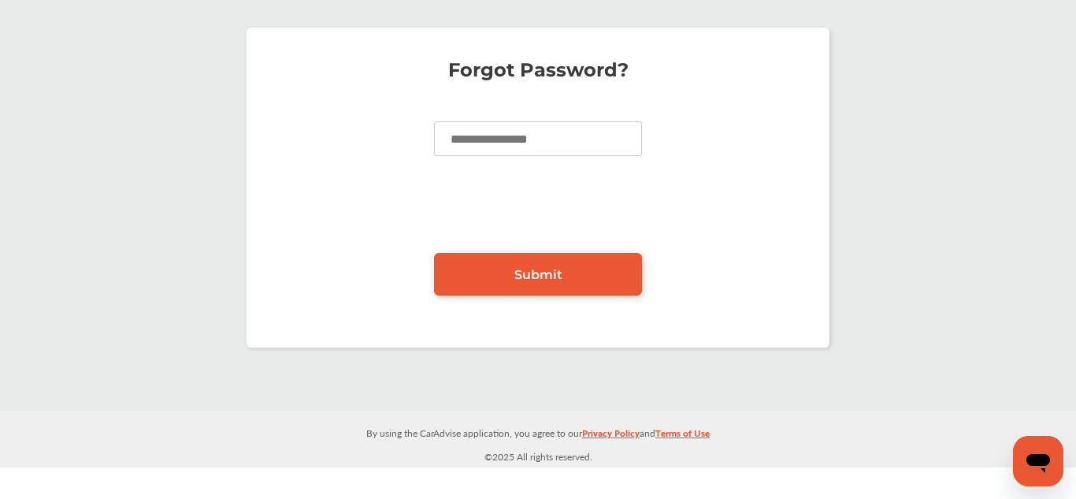
click at [519, 139] on input at bounding box center [538, 138] width 208 height 35
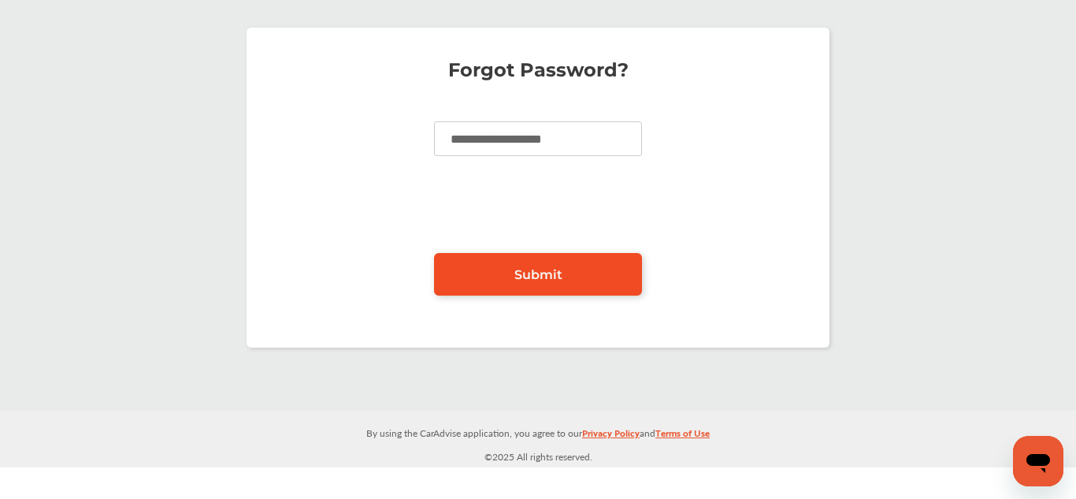
click at [503, 265] on link "Submit" at bounding box center [538, 274] width 208 height 43
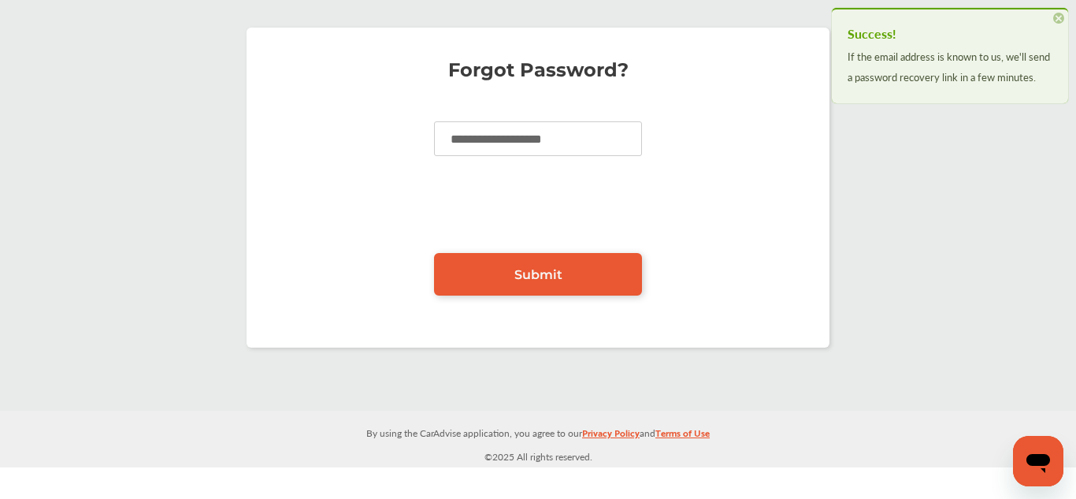
click at [478, 143] on input "**********" at bounding box center [538, 138] width 208 height 35
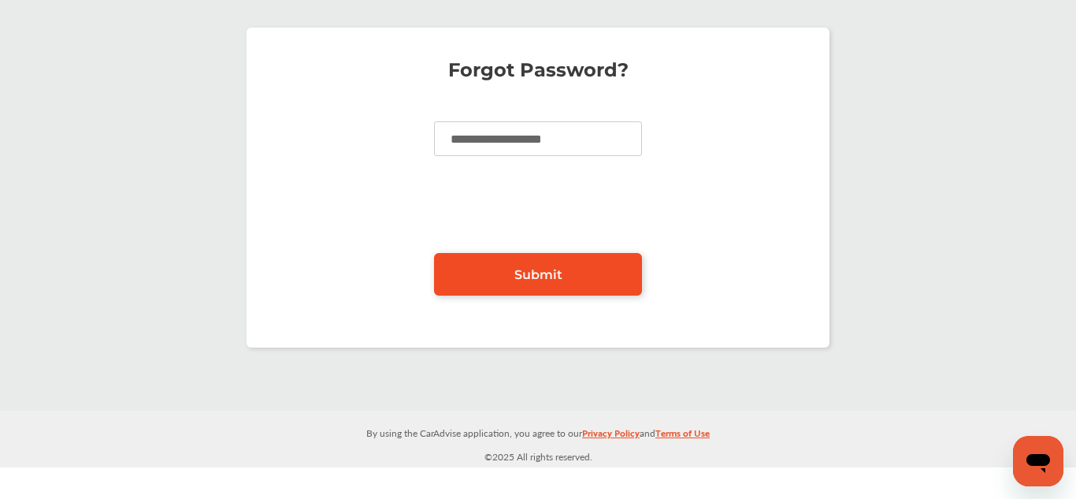
type input "**********"
click at [491, 270] on link "Submit" at bounding box center [538, 274] width 208 height 43
